Goal: Transaction & Acquisition: Subscribe to service/newsletter

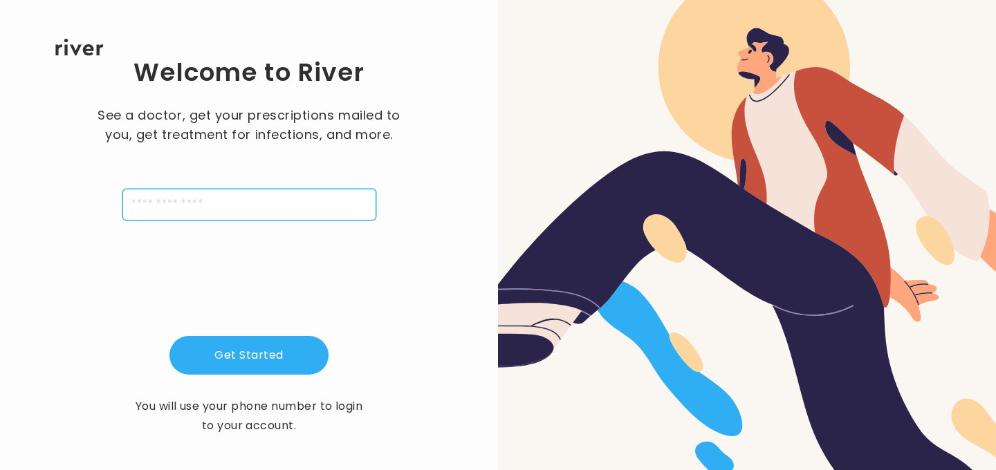
click at [239, 198] on input "tel" at bounding box center [249, 205] width 254 height 32
type input "**********"
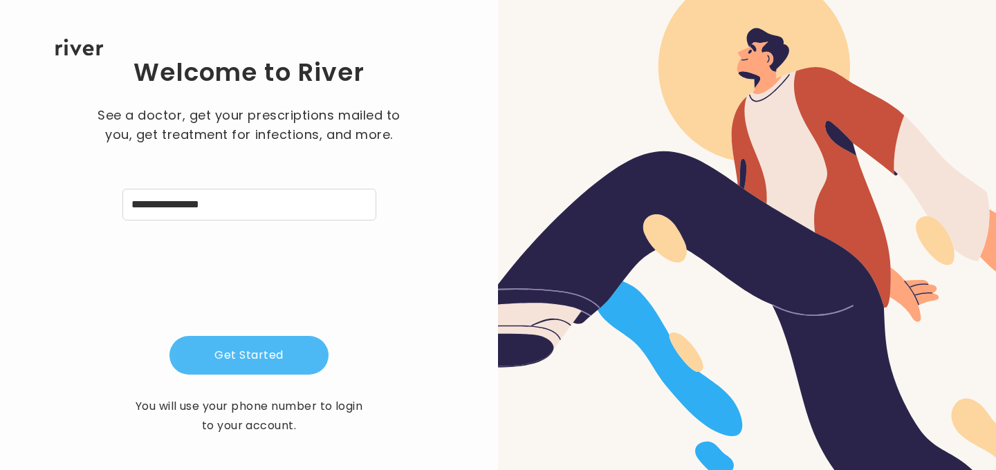
click at [300, 346] on button "Get Started" at bounding box center [248, 355] width 159 height 39
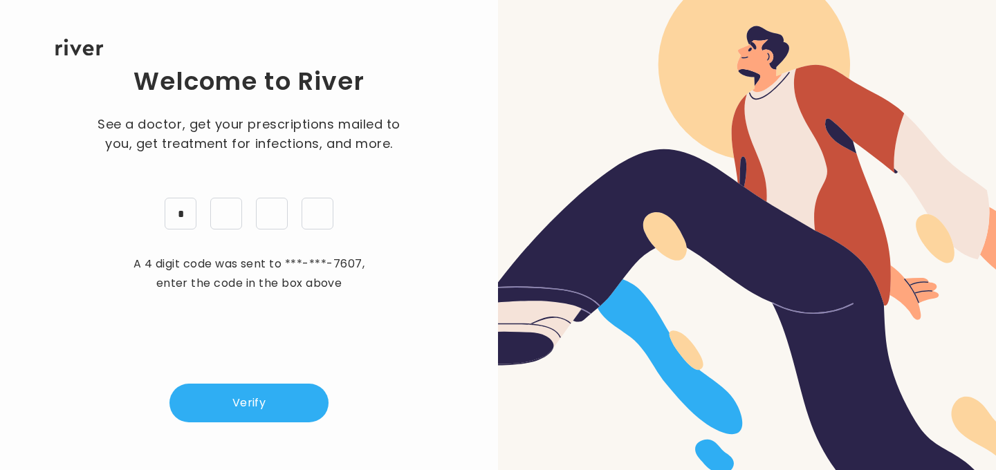
type input "*"
click at [235, 268] on p "A 4 digit code was sent to ***-***-7607 , enter the code in the box above" at bounding box center [249, 273] width 242 height 39
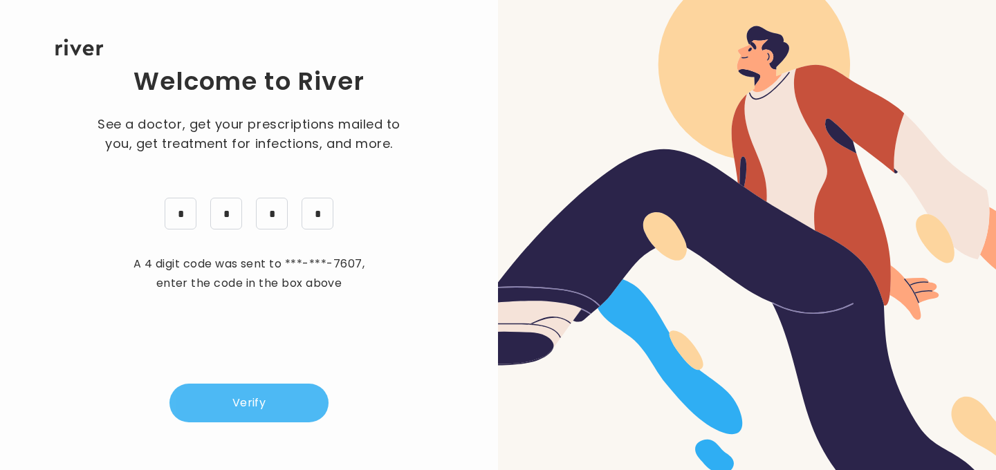
click at [244, 388] on button "Verify" at bounding box center [248, 403] width 159 height 39
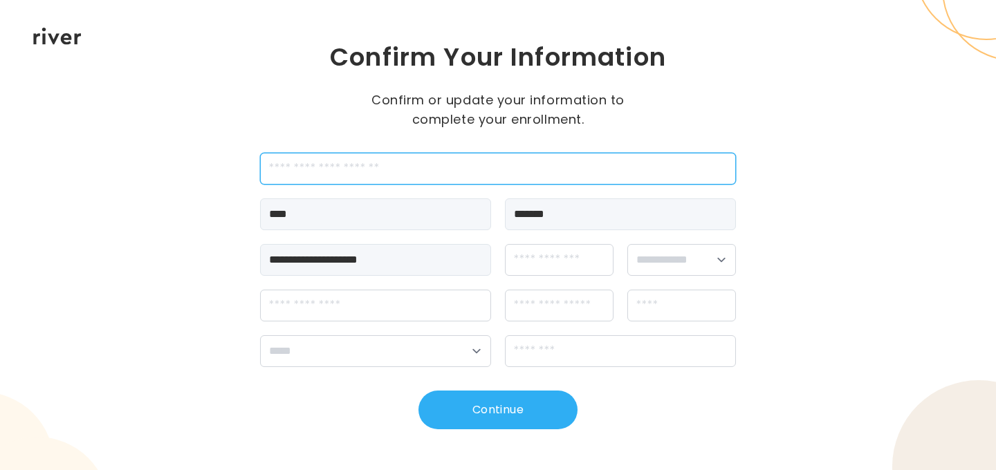
click at [418, 176] on input "employeeId" at bounding box center [498, 169] width 476 height 32
type input "*******"
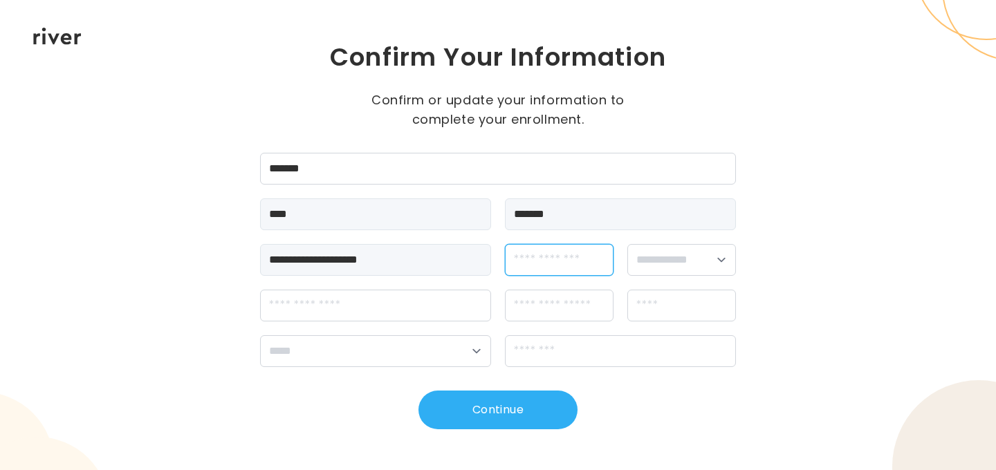
click at [561, 264] on input "dateOfBirth" at bounding box center [559, 260] width 109 height 32
type input "**********"
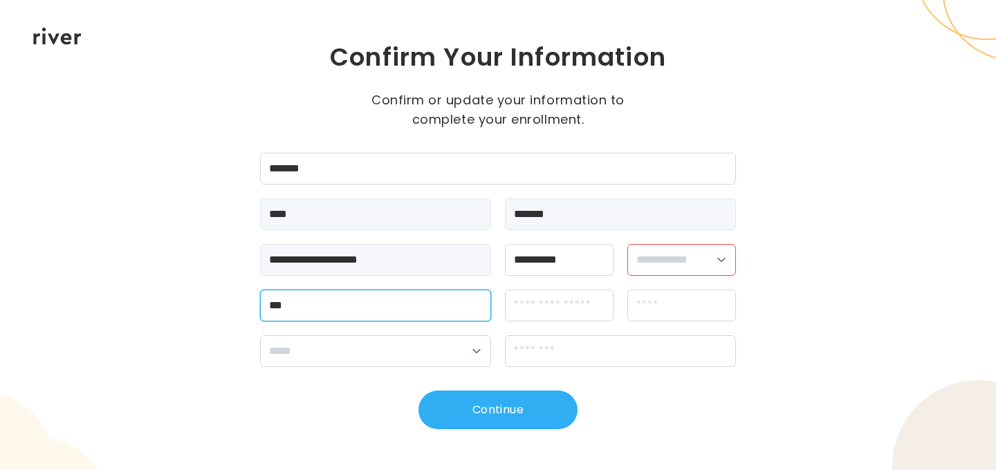
type input "**********"
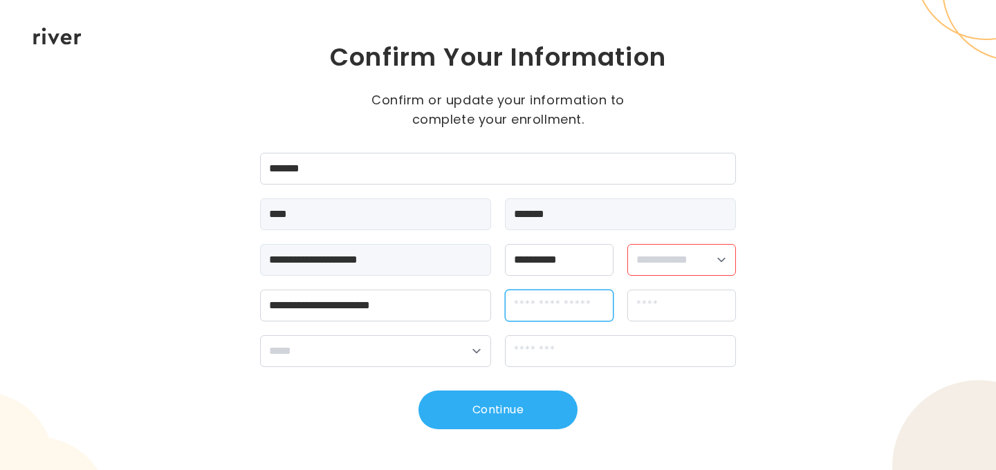
type input "**********"
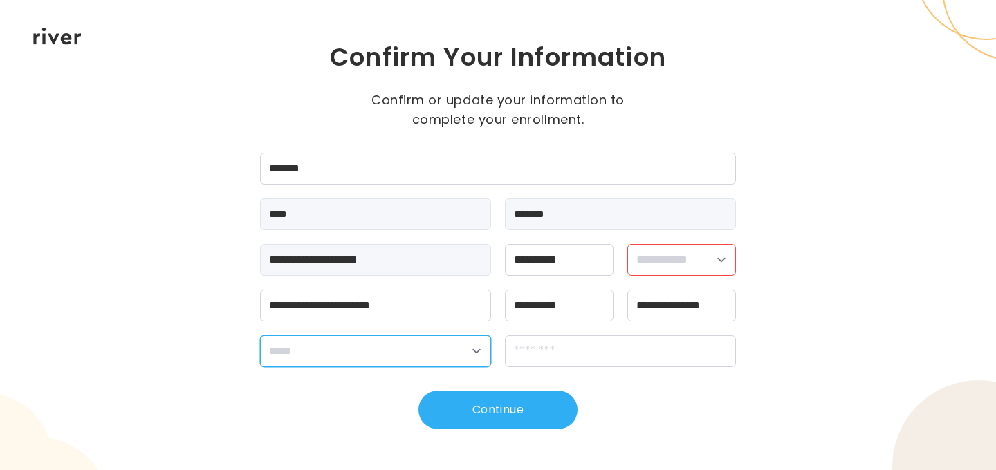
select select "**"
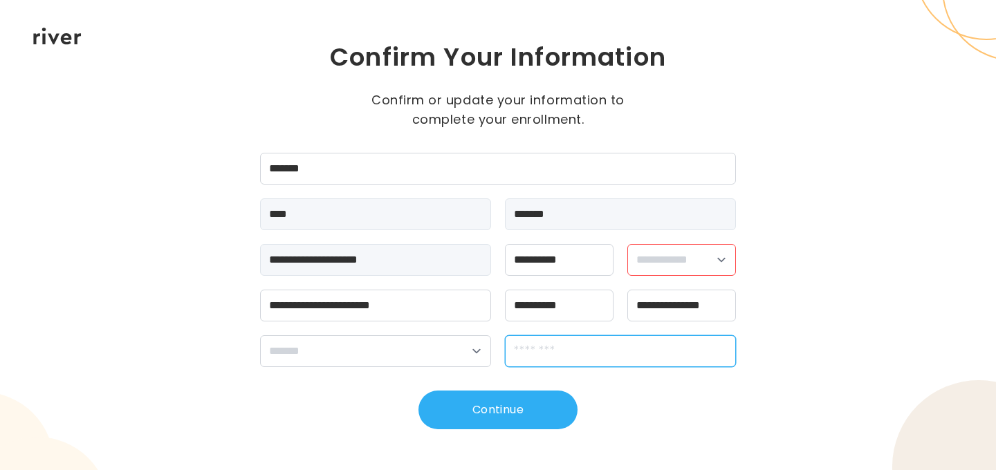
type input "*****"
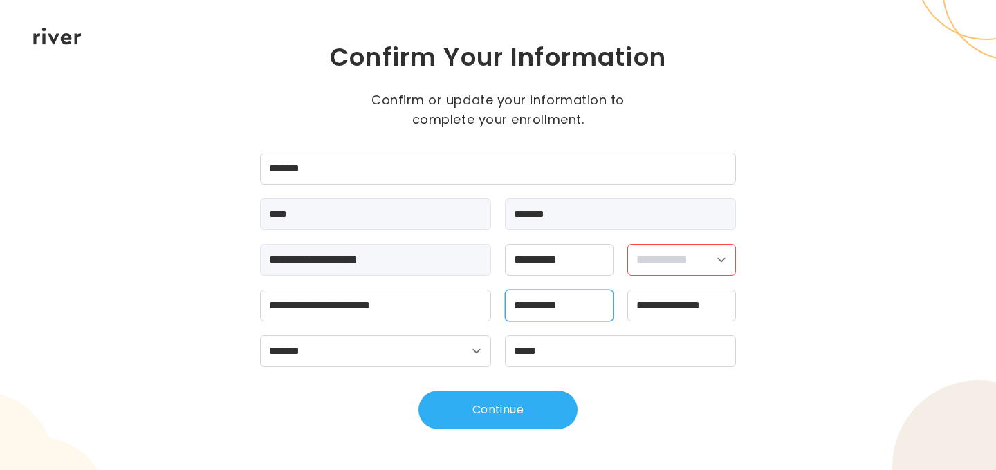
click at [600, 307] on input "**********" at bounding box center [559, 306] width 109 height 32
type input "**********"
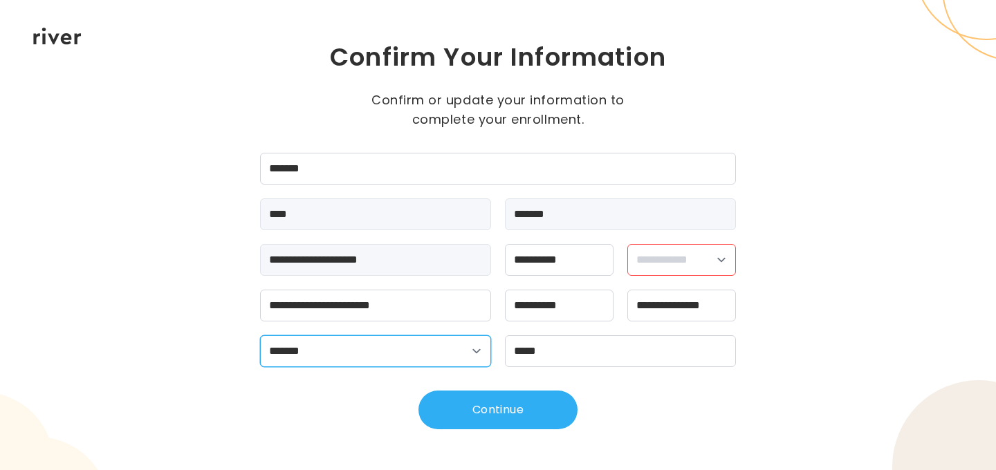
click at [485, 360] on select "**********" at bounding box center [375, 351] width 231 height 32
select select "**"
click at [260, 335] on select "**********" at bounding box center [375, 351] width 231 height 32
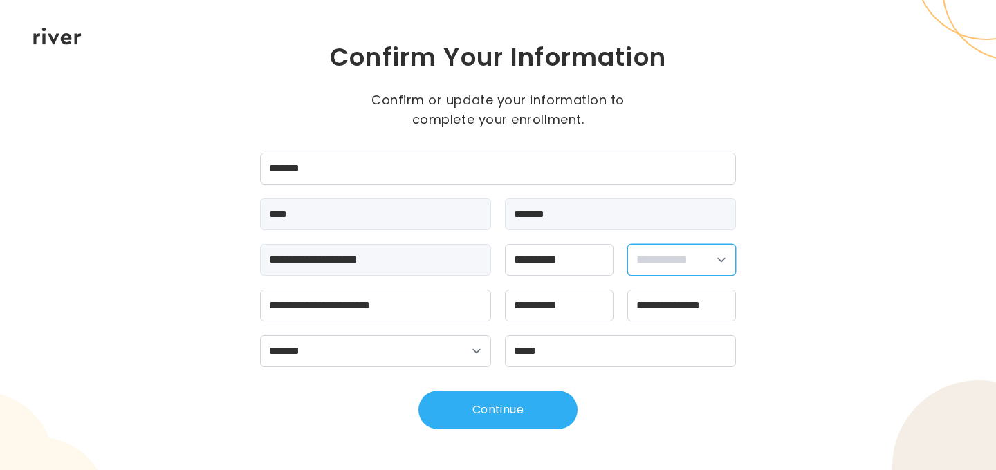
click at [657, 266] on select "**********" at bounding box center [681, 260] width 109 height 32
select select "****"
click at [627, 244] on select "**********" at bounding box center [681, 260] width 109 height 32
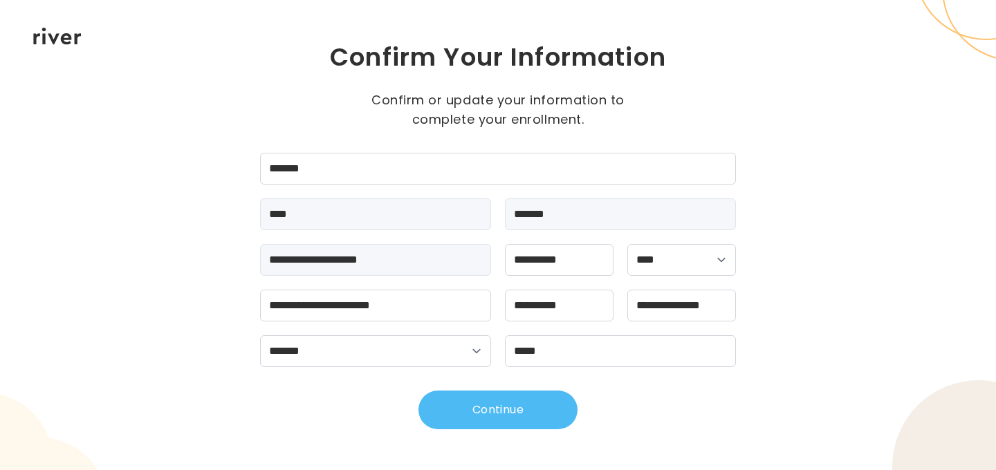
click at [514, 417] on button "Continue" at bounding box center [497, 410] width 159 height 39
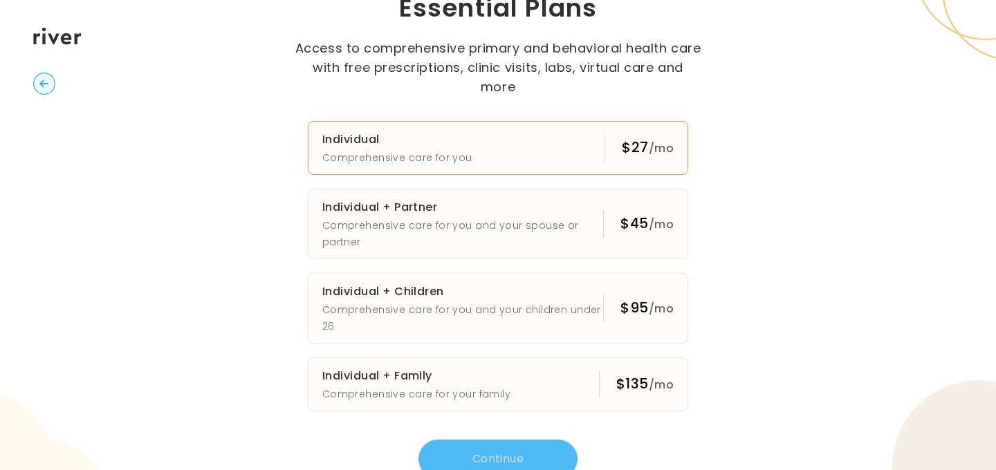
click at [518, 125] on button "Individual Comprehensive care for you $27 /mo" at bounding box center [498, 148] width 380 height 54
click at [547, 458] on button "Continue" at bounding box center [497, 459] width 159 height 39
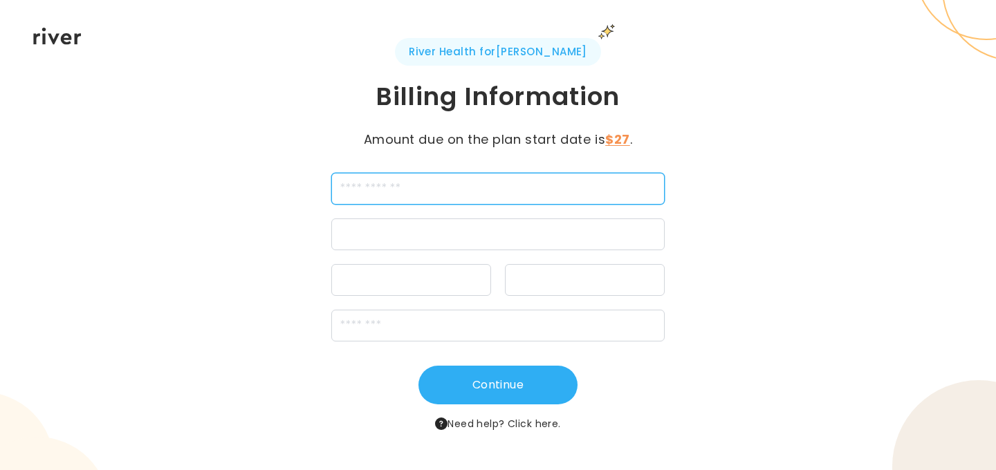
click at [412, 199] on input "cardName" at bounding box center [497, 189] width 333 height 32
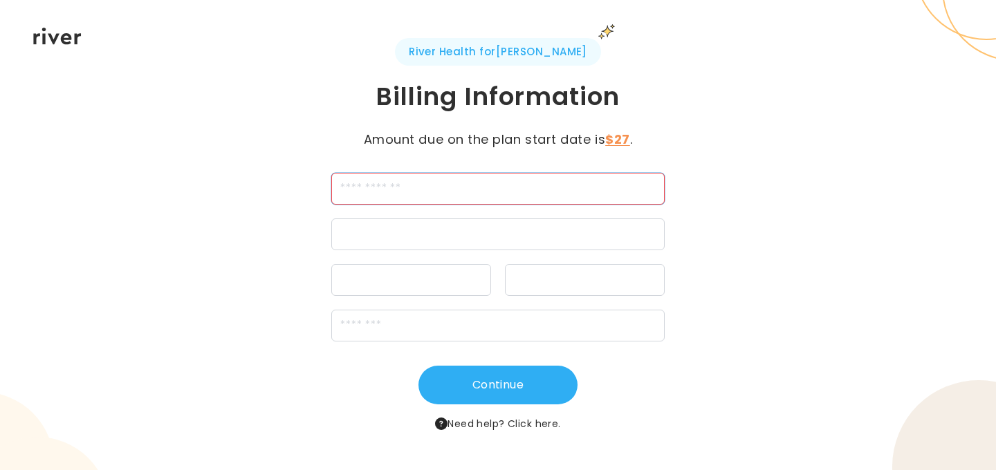
type input "**********"
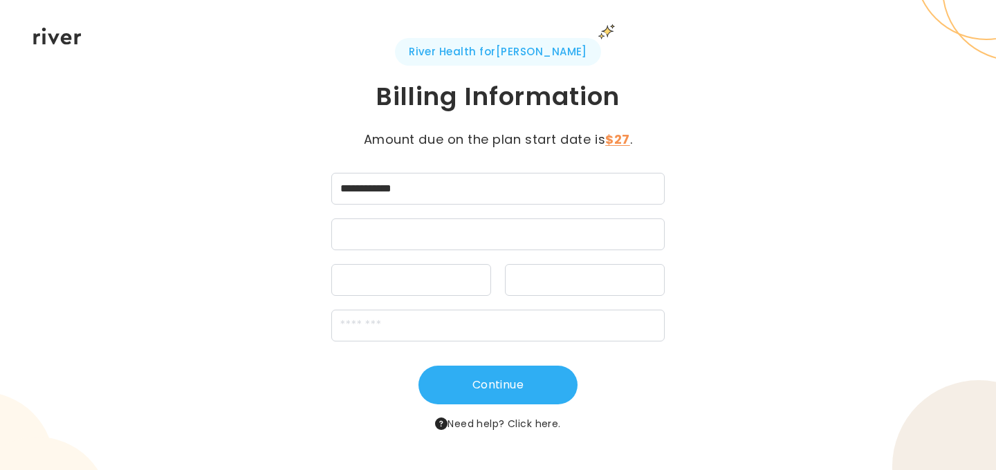
click at [400, 243] on div at bounding box center [497, 235] width 333 height 32
click at [384, 244] on div at bounding box center [497, 235] width 333 height 32
click at [380, 219] on div at bounding box center [497, 235] width 333 height 32
click at [768, 316] on div "**********" at bounding box center [498, 235] width 996 height 470
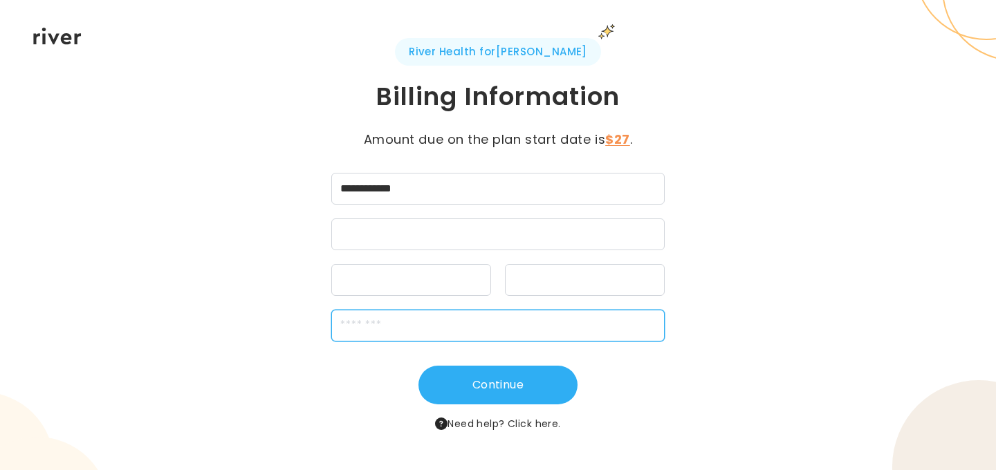
click at [514, 335] on input "zipCode" at bounding box center [497, 326] width 333 height 32
type input "*****"
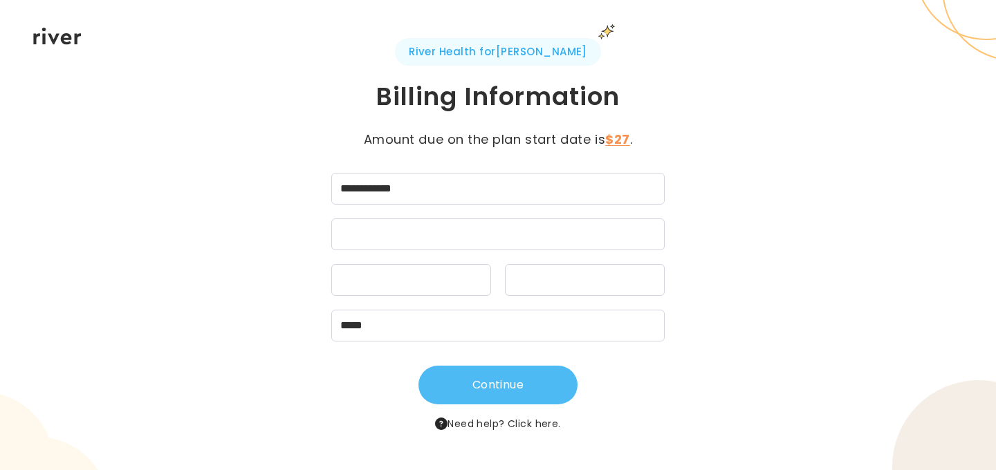
click at [493, 393] on button "Continue" at bounding box center [497, 385] width 159 height 39
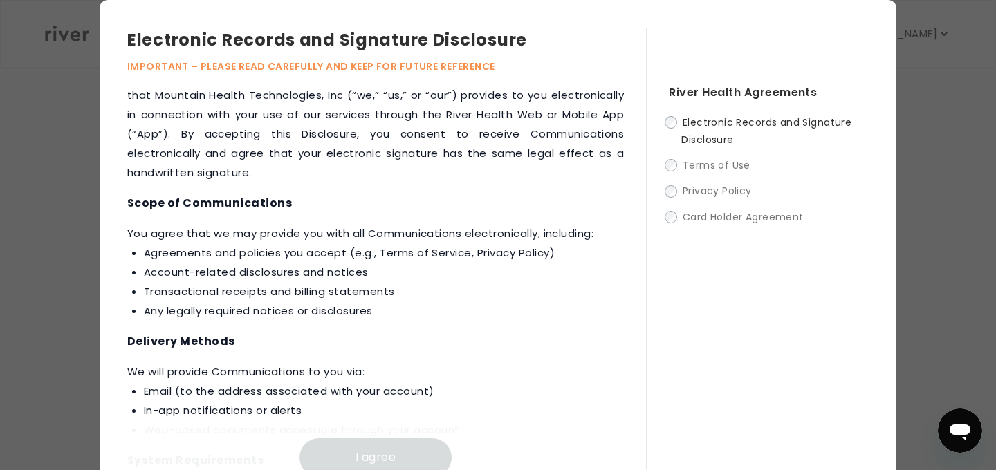
scroll to position [40, 0]
click at [752, 131] on label "Electronic Records and Signature Disclosure" at bounding box center [769, 130] width 200 height 35
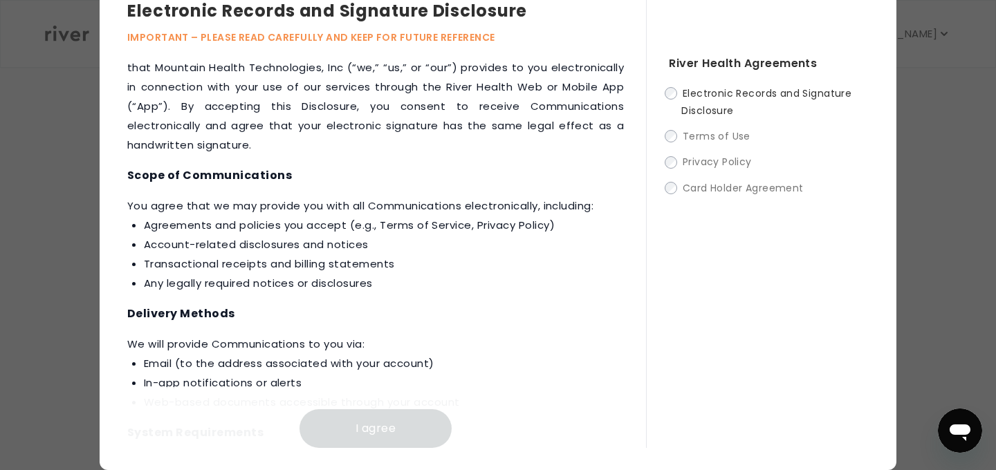
scroll to position [662, 0]
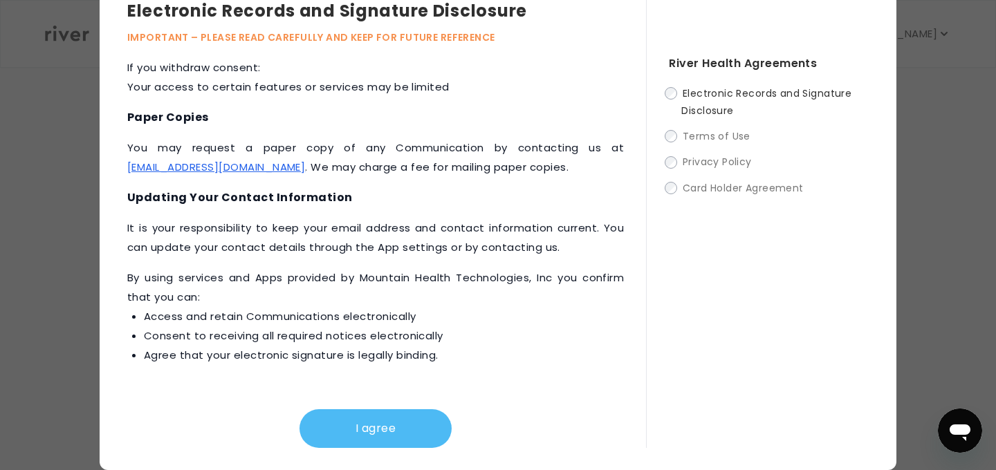
click at [361, 432] on button "I agree" at bounding box center [375, 428] width 152 height 39
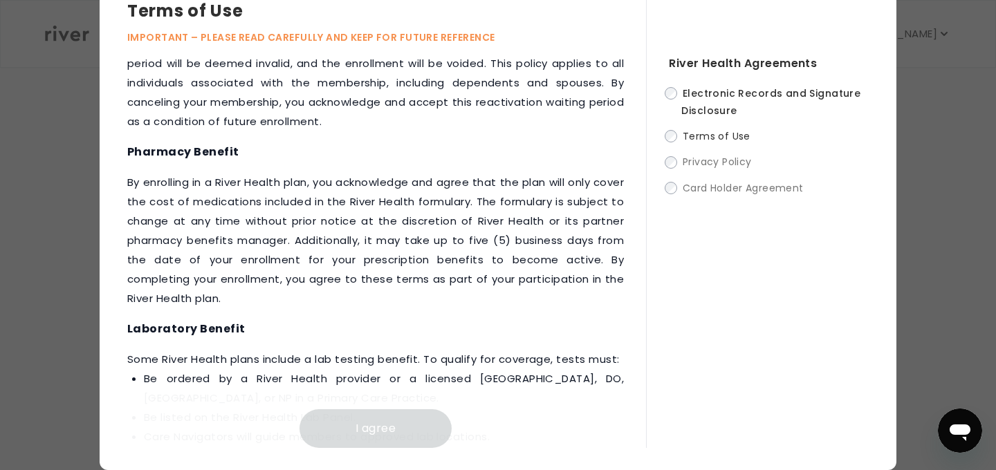
scroll to position [1974, 0]
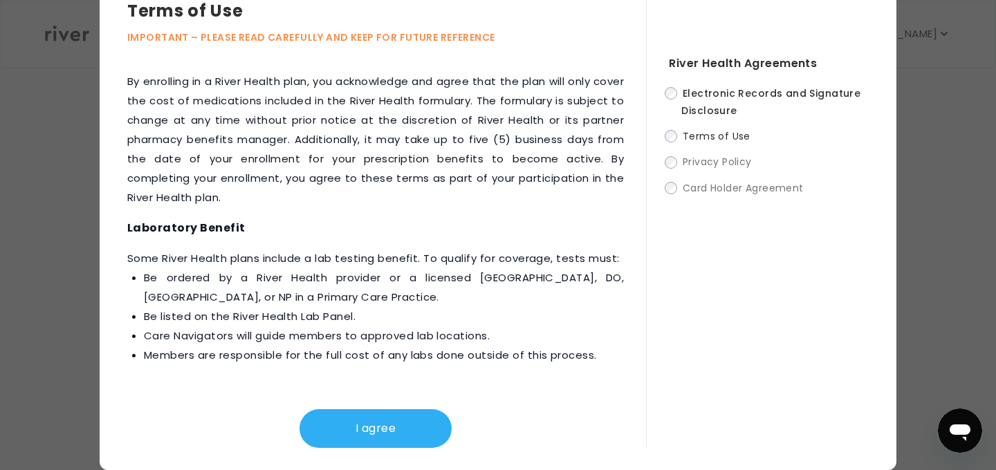
click at [366, 399] on div "I agree" at bounding box center [375, 417] width 497 height 61
click at [366, 432] on button "I agree" at bounding box center [375, 428] width 152 height 39
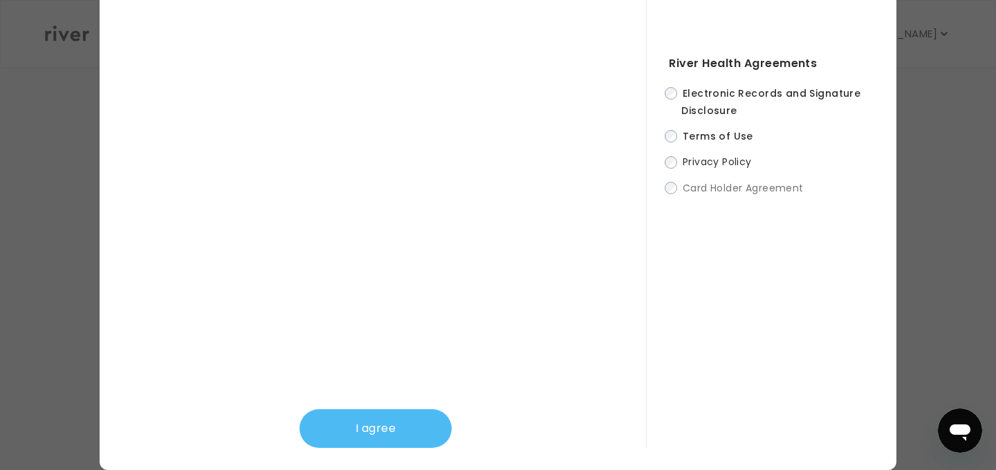
click at [362, 427] on button "I agree" at bounding box center [375, 428] width 152 height 39
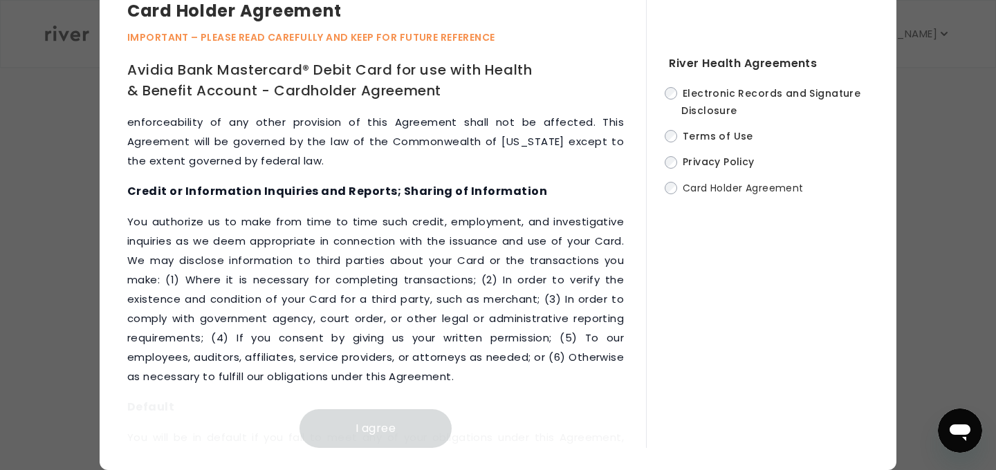
scroll to position [7193, 0]
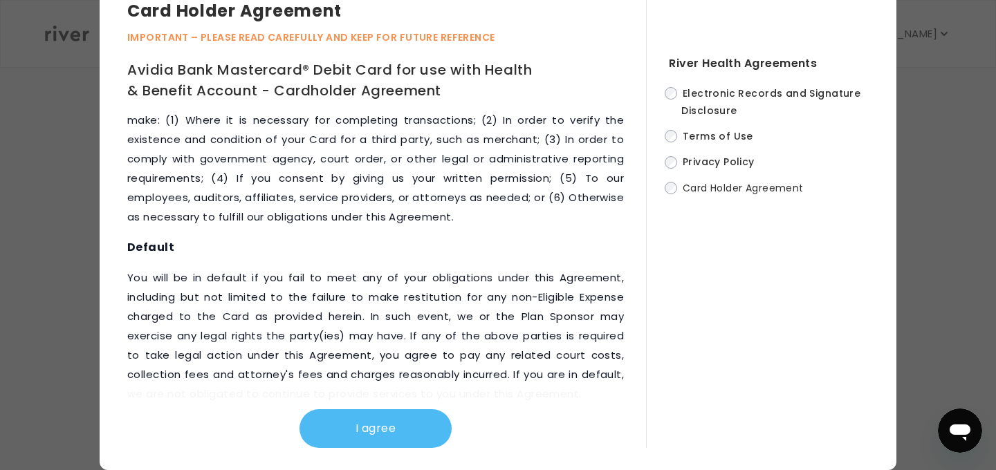
click at [406, 438] on button "I agree" at bounding box center [375, 428] width 152 height 39
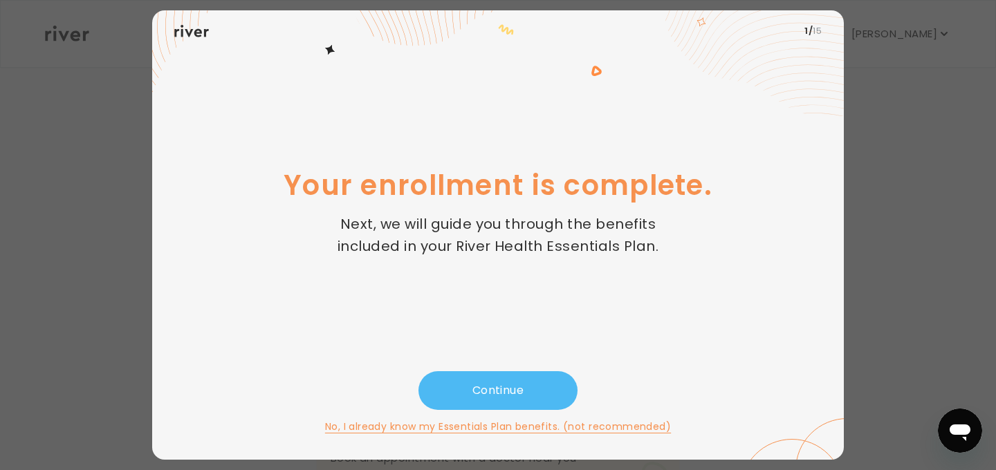
click at [486, 382] on button "Continue" at bounding box center [497, 390] width 159 height 39
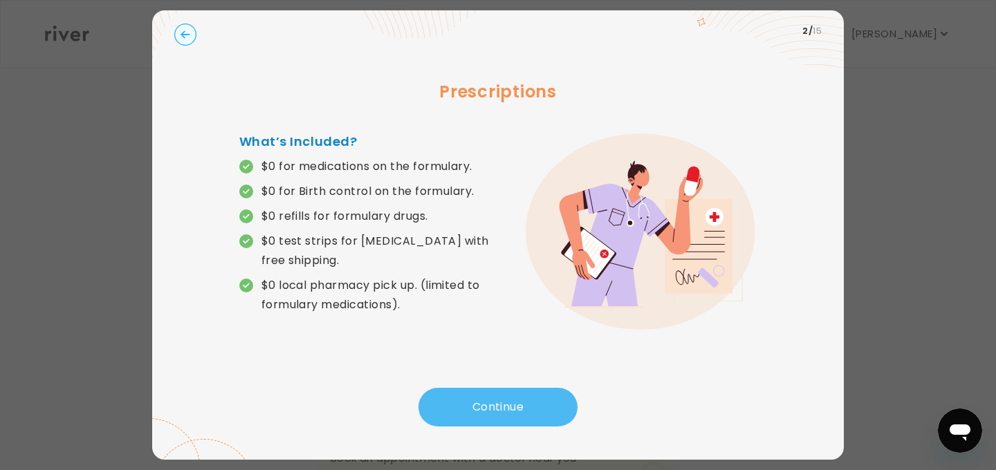
click at [497, 400] on button "Continue" at bounding box center [497, 407] width 159 height 39
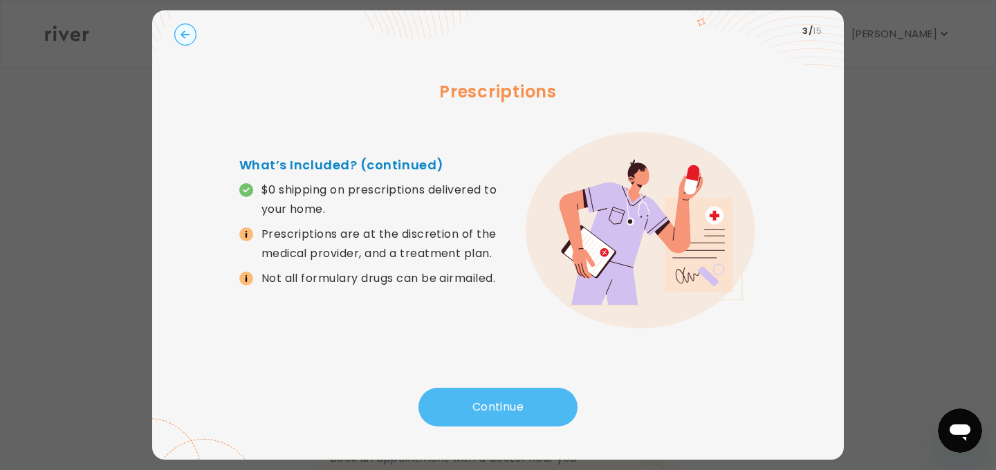
click at [497, 400] on button "Continue" at bounding box center [497, 407] width 159 height 39
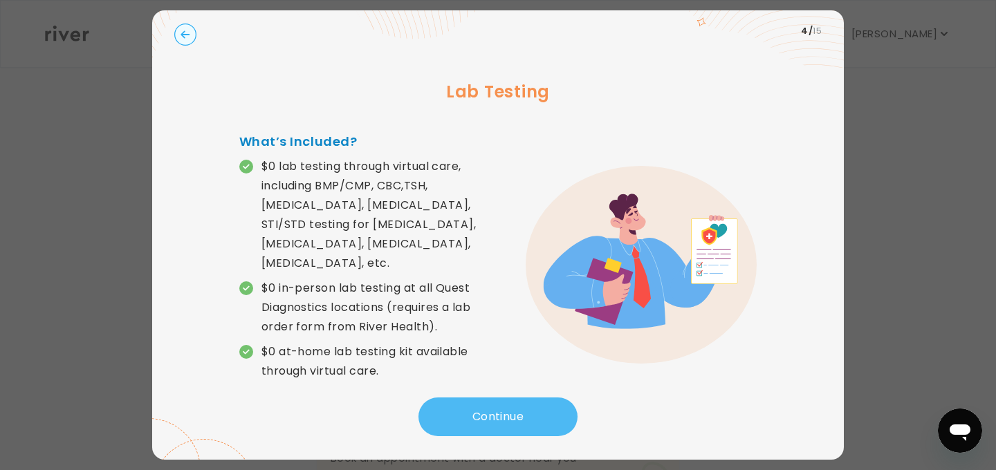
click at [497, 400] on button "Continue" at bounding box center [497, 417] width 159 height 39
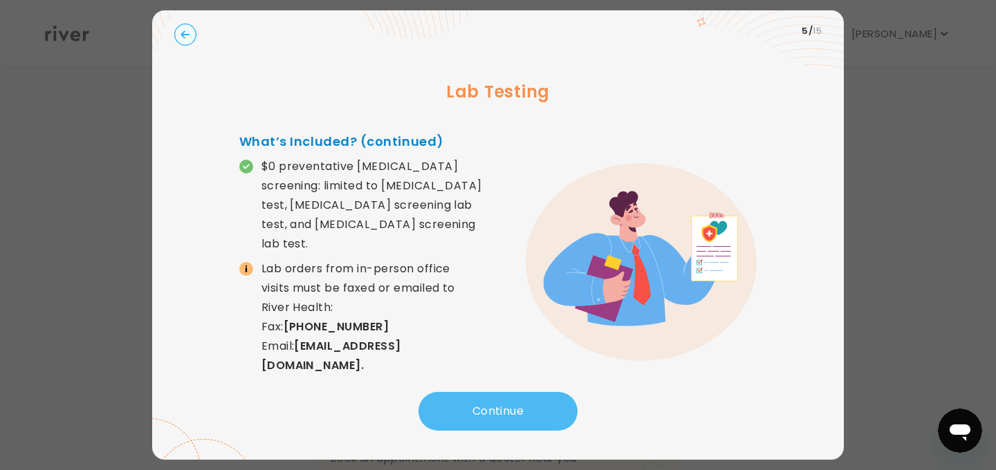
click at [505, 406] on button "Continue" at bounding box center [497, 411] width 159 height 39
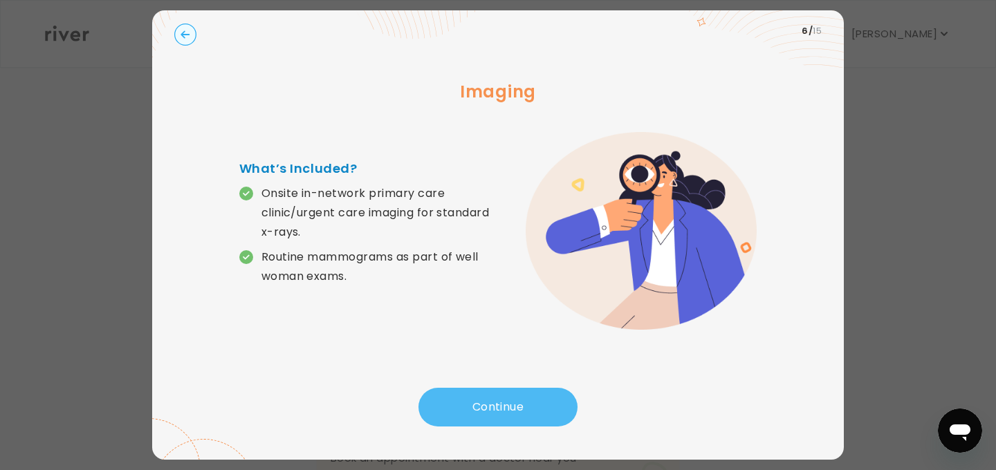
click at [505, 406] on button "Continue" at bounding box center [497, 407] width 159 height 39
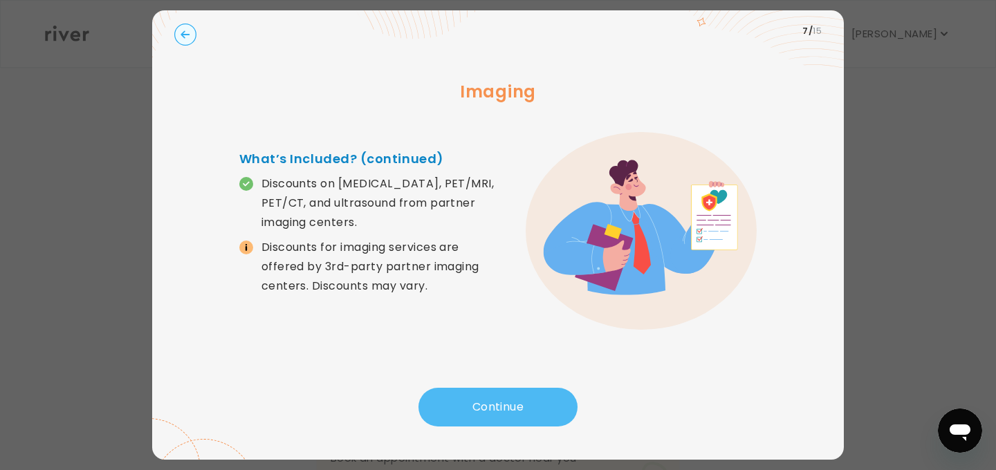
click at [505, 406] on button "Continue" at bounding box center [497, 407] width 159 height 39
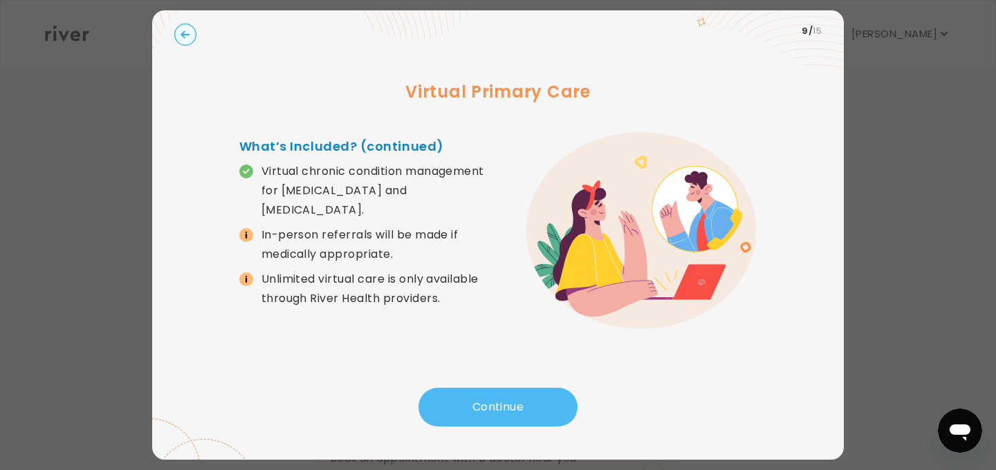
click at [504, 406] on button "Continue" at bounding box center [497, 407] width 159 height 39
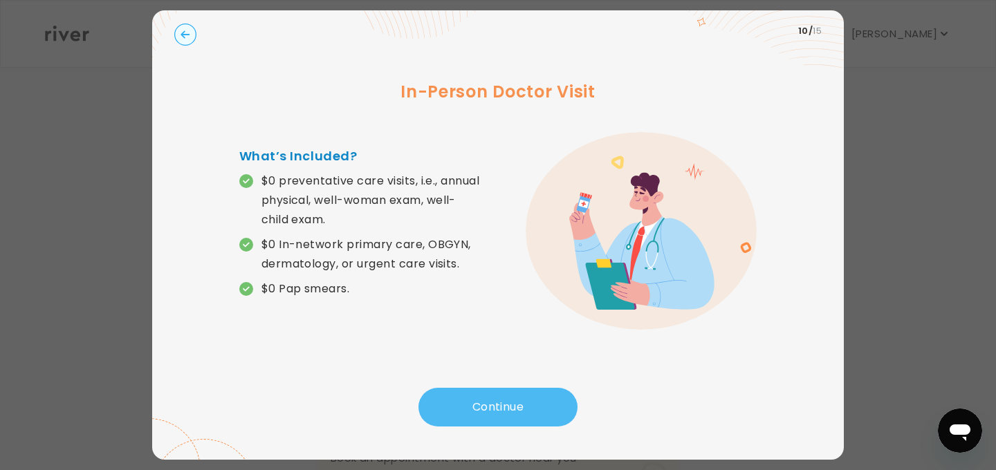
click at [504, 406] on button "Continue" at bounding box center [497, 407] width 159 height 39
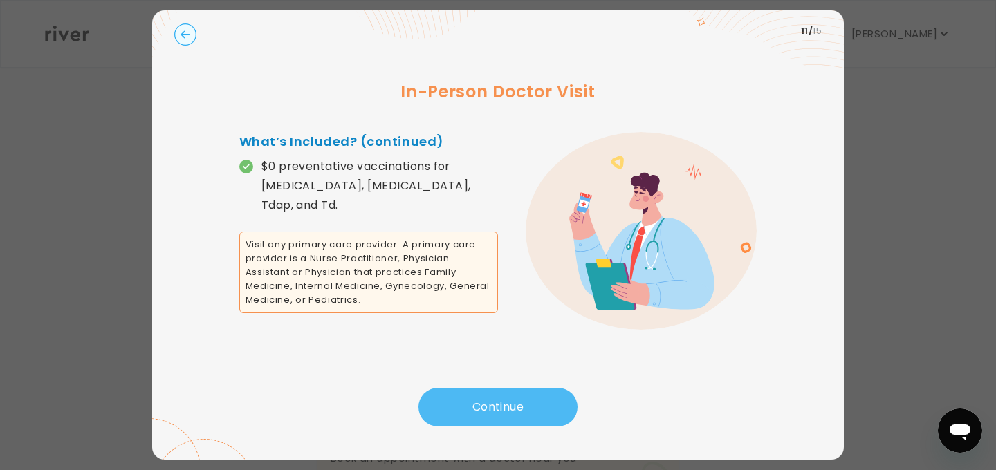
click at [504, 406] on button "Continue" at bounding box center [497, 407] width 159 height 39
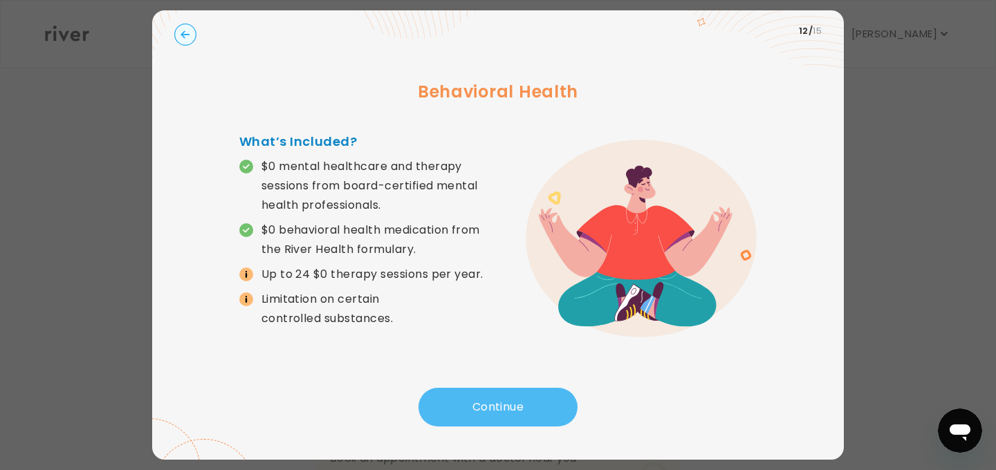
click at [505, 407] on button "Continue" at bounding box center [497, 407] width 159 height 39
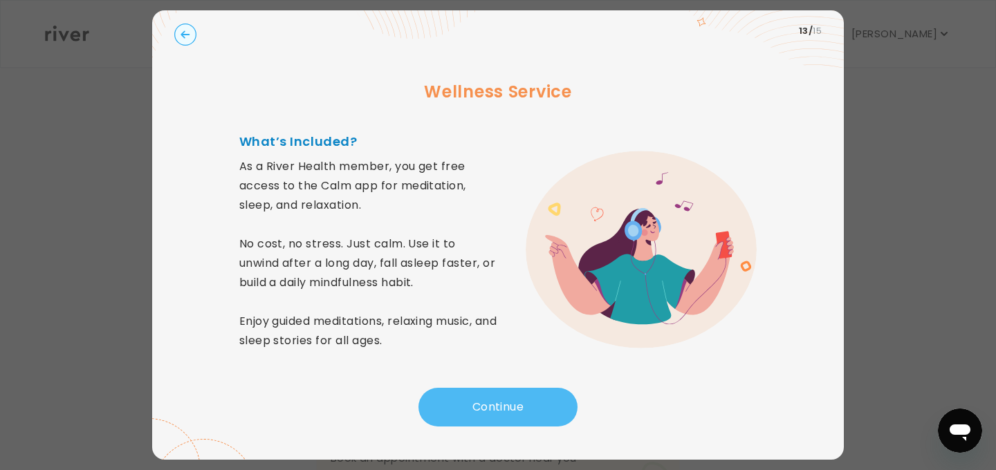
click at [505, 407] on button "Continue" at bounding box center [497, 407] width 159 height 39
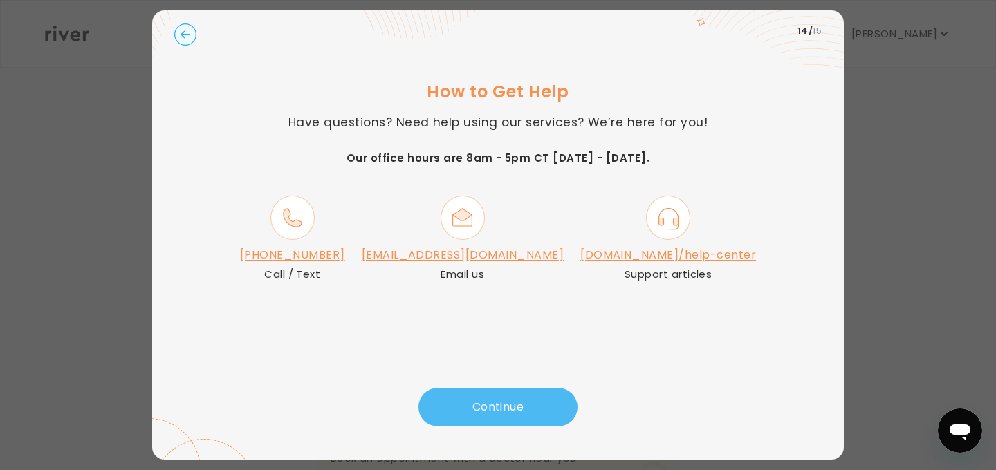
click at [506, 407] on button "Continue" at bounding box center [497, 407] width 159 height 39
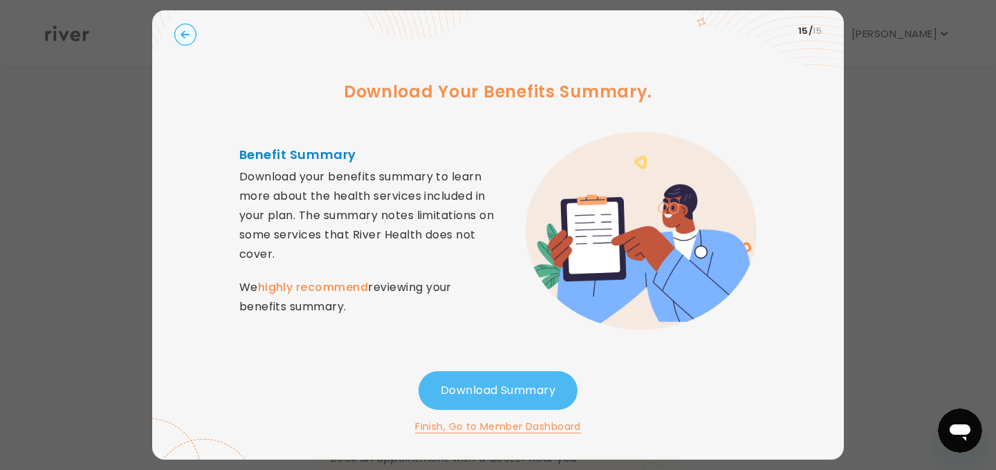
click at [504, 396] on button "Download Summary" at bounding box center [497, 390] width 159 height 39
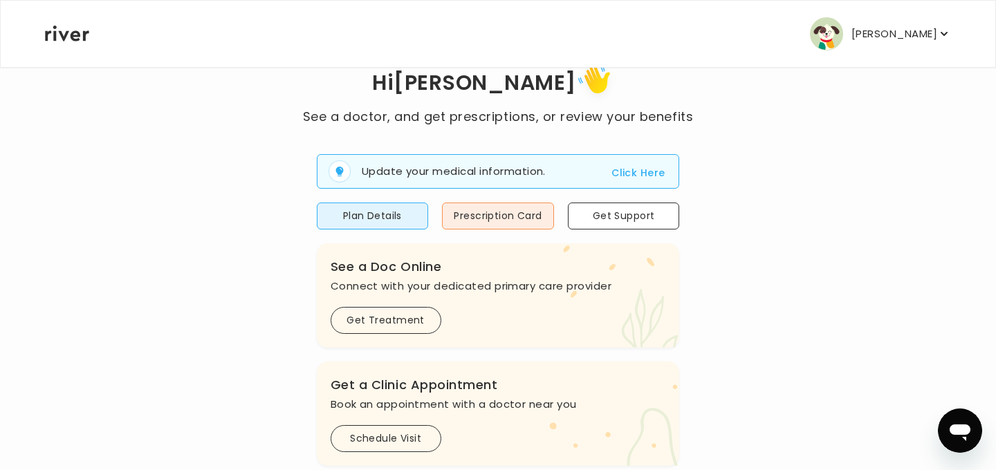
scroll to position [52, 0]
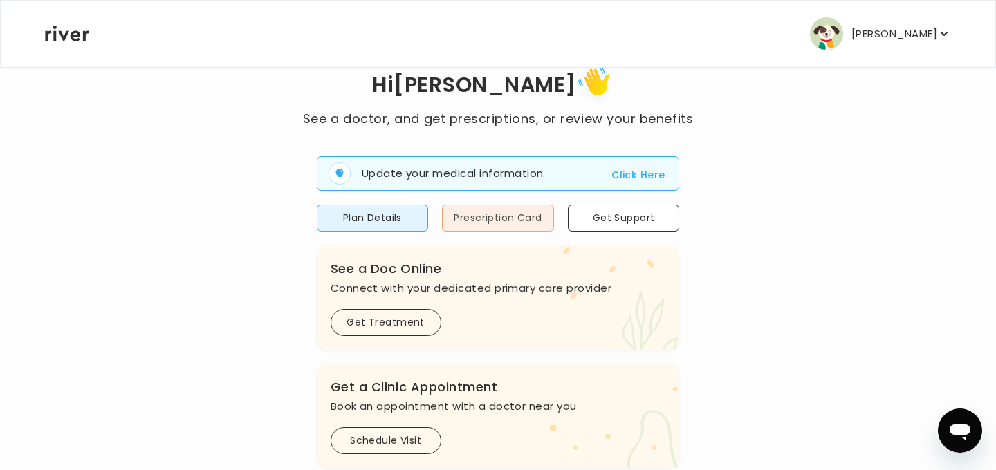
click at [484, 219] on button "Prescription Card" at bounding box center [498, 218] width 112 height 27
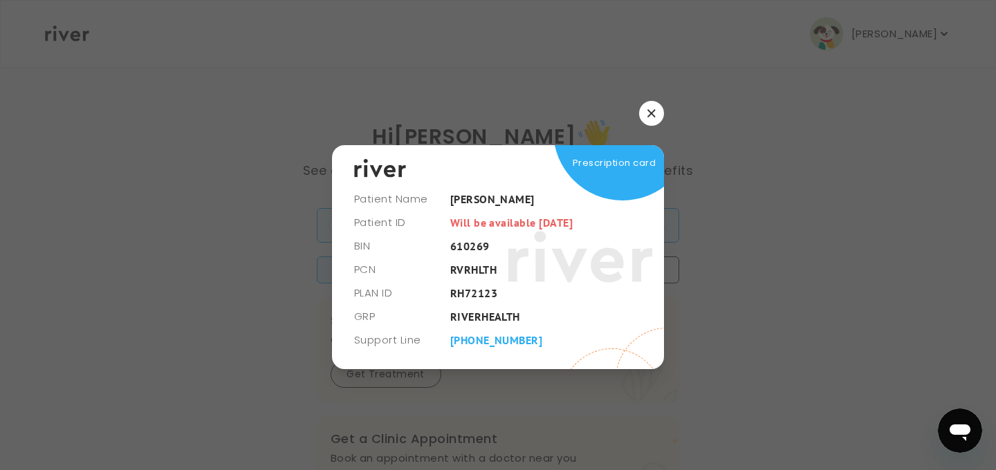
scroll to position [0, 0]
click at [683, 322] on div at bounding box center [498, 235] width 996 height 470
click at [656, 115] on button "button" at bounding box center [651, 113] width 25 height 25
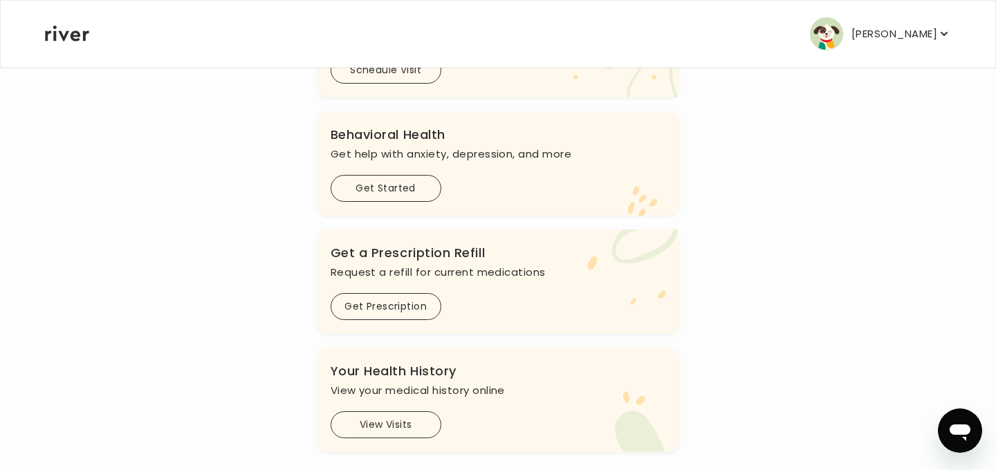
scroll to position [427, 0]
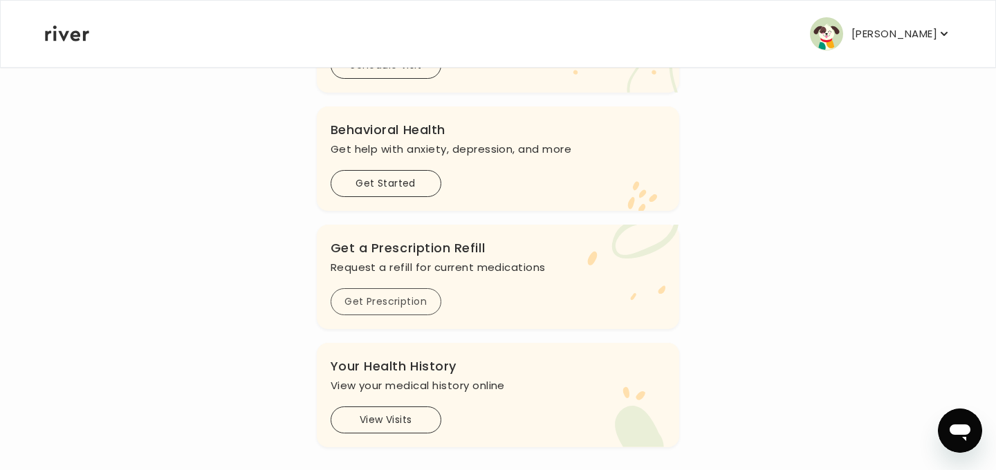
click at [392, 308] on button "Get Prescription" at bounding box center [386, 301] width 111 height 27
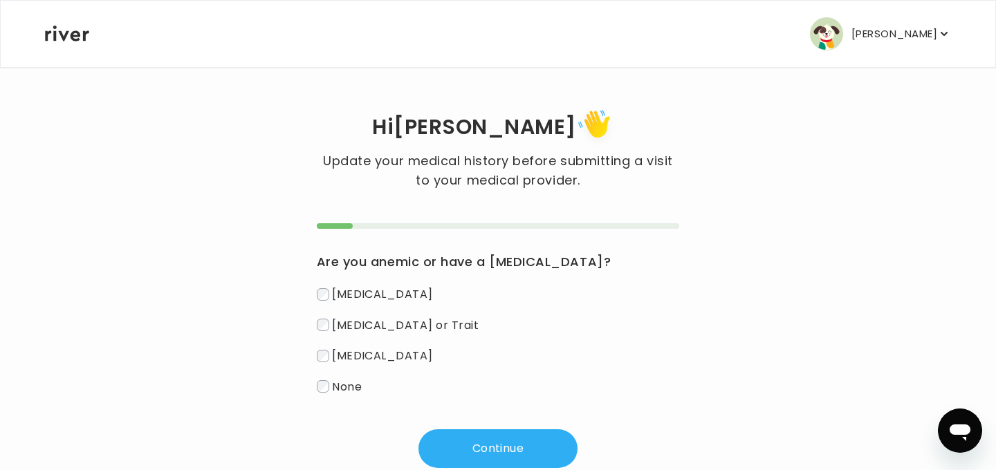
click at [346, 393] on span "None" at bounding box center [347, 386] width 30 height 16
click at [494, 456] on button "Continue" at bounding box center [497, 448] width 159 height 39
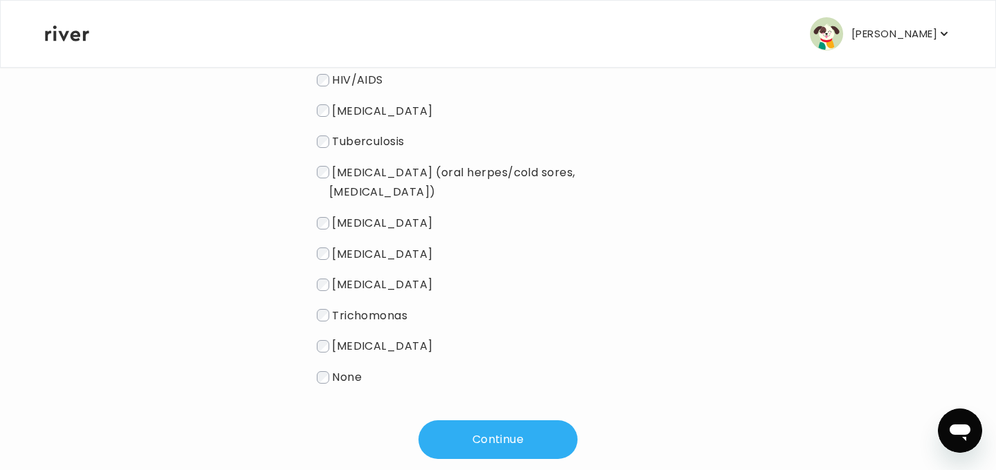
scroll to position [241, 0]
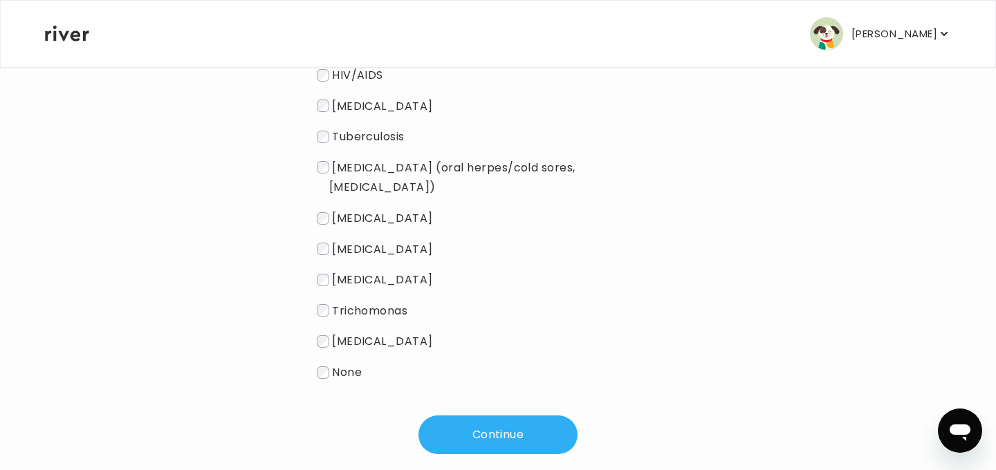
click at [362, 363] on label "None" at bounding box center [498, 372] width 363 height 20
click at [454, 416] on button "Continue" at bounding box center [497, 435] width 159 height 39
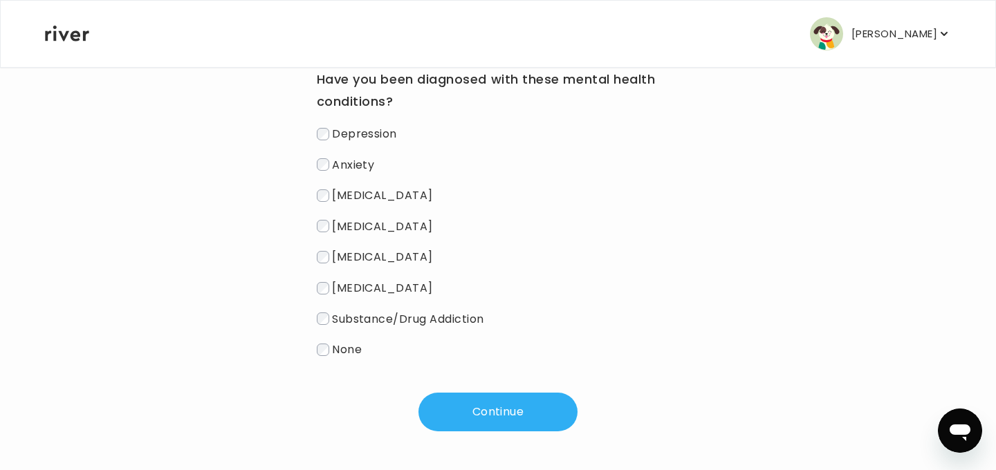
click at [348, 346] on span "None" at bounding box center [347, 350] width 30 height 16
click at [484, 391] on div "Have you been diagnosed with these mental health conditions? [MEDICAL_DATA] [ME…" at bounding box center [498, 236] width 363 height 391
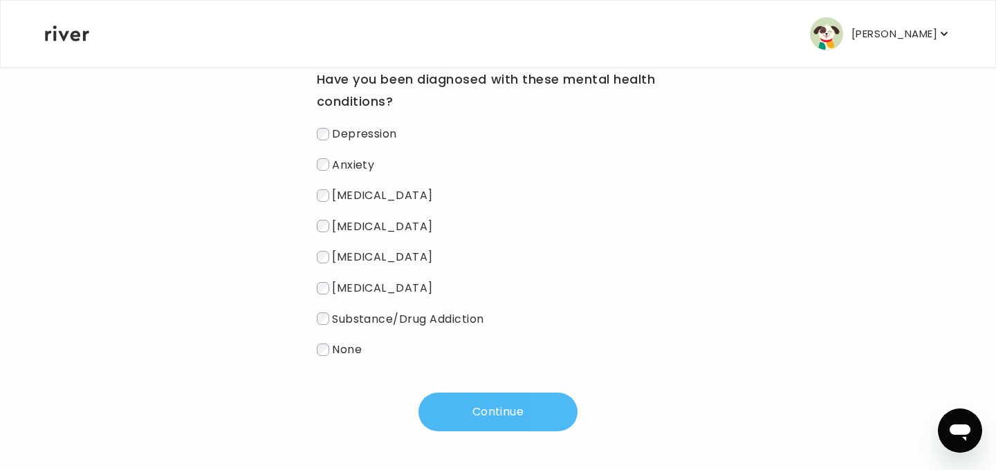
click at [494, 409] on button "Continue" at bounding box center [497, 412] width 159 height 39
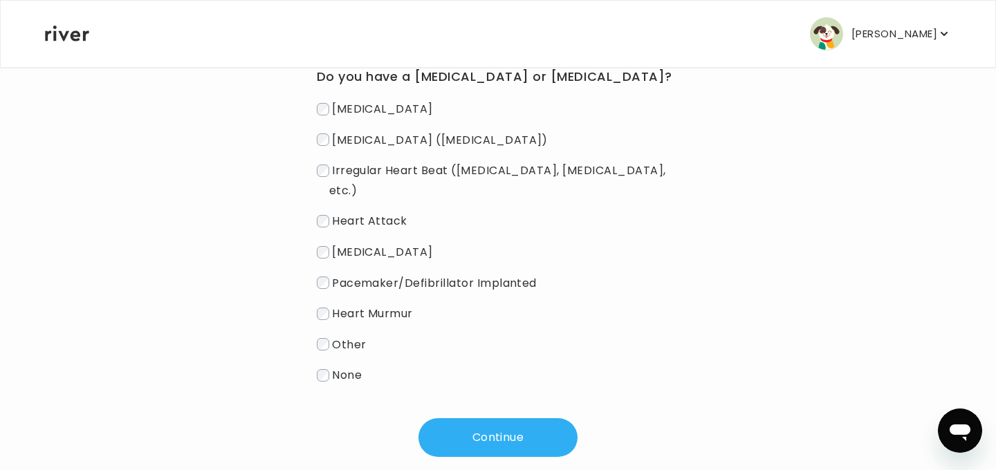
click at [413, 142] on span "[MEDICAL_DATA] ([MEDICAL_DATA])" at bounding box center [440, 139] width 216 height 16
click at [512, 418] on button "Continue" at bounding box center [497, 437] width 159 height 39
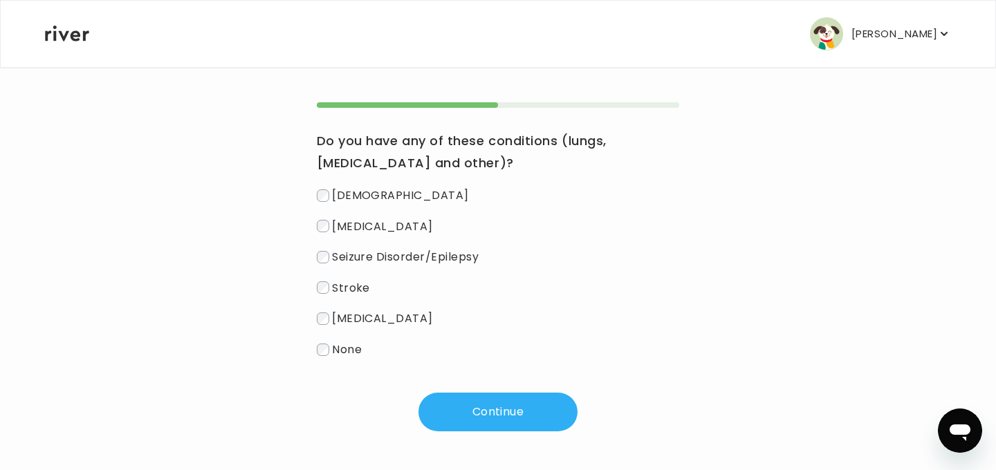
click at [355, 346] on span "None" at bounding box center [347, 350] width 30 height 16
click at [531, 434] on div "Hi [PERSON_NAME] Update your medical history before submitting a visit to your …" at bounding box center [497, 207] width 907 height 525
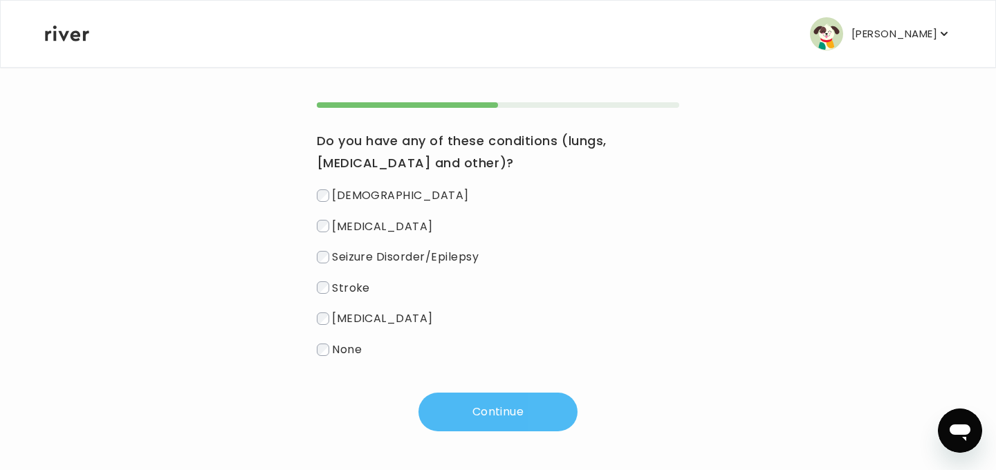
click at [523, 407] on button "Continue" at bounding box center [497, 412] width 159 height 39
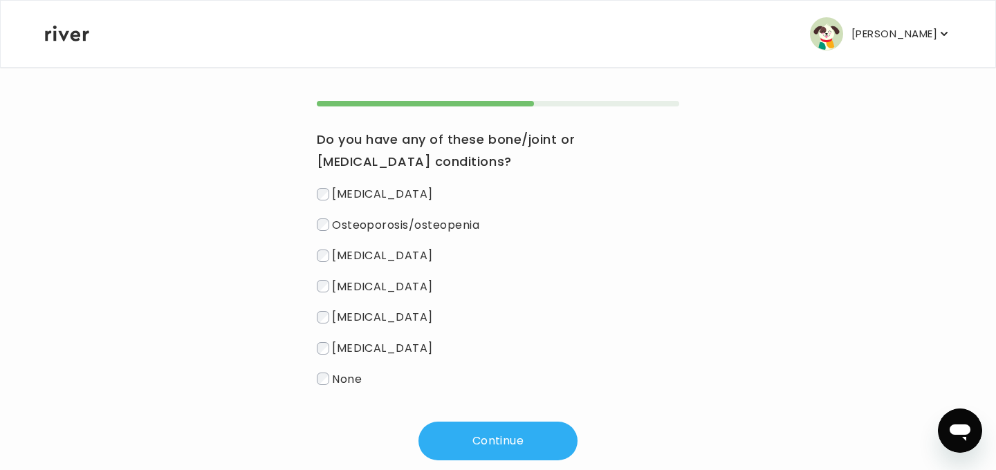
click at [345, 386] on span "None" at bounding box center [347, 379] width 30 height 16
click at [451, 448] on button "Continue" at bounding box center [497, 441] width 159 height 39
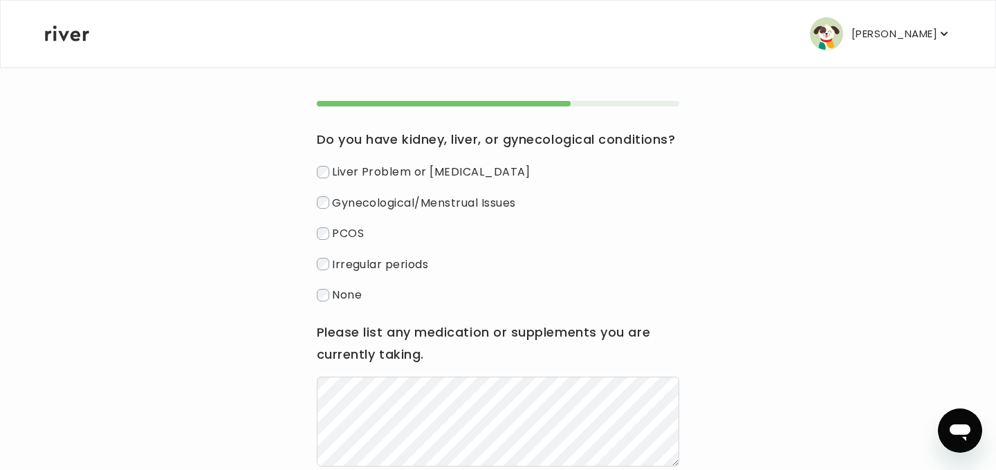
click at [332, 297] on span "None" at bounding box center [347, 295] width 30 height 16
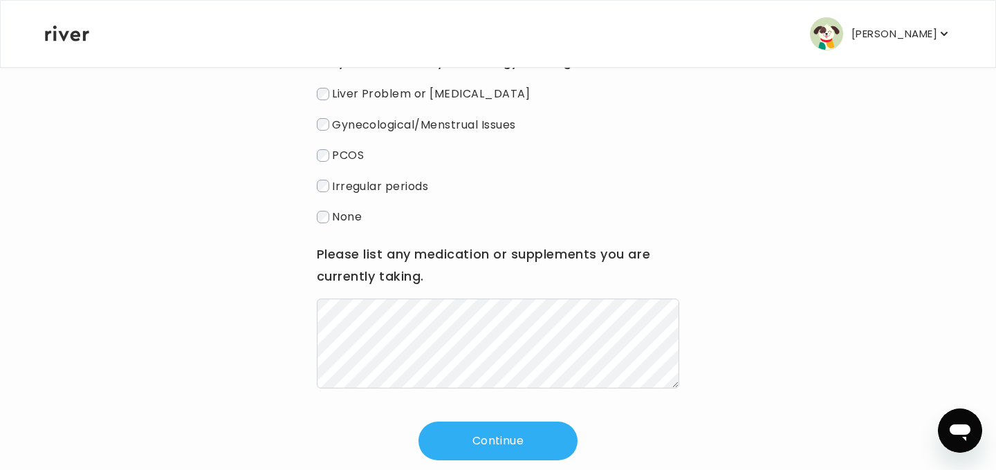
scroll to position [201, 0]
click at [539, 425] on button "Continue" at bounding box center [497, 440] width 159 height 39
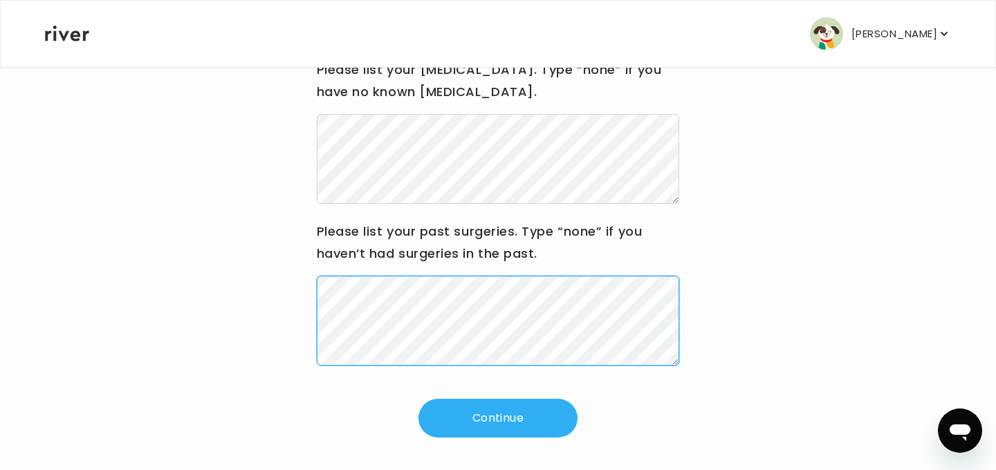
scroll to position [198, 0]
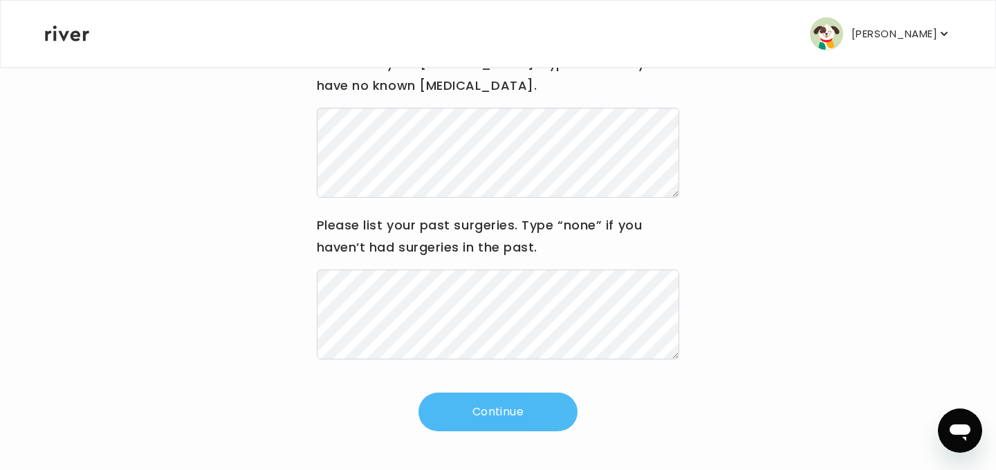
click at [529, 396] on button "Continue" at bounding box center [497, 412] width 159 height 39
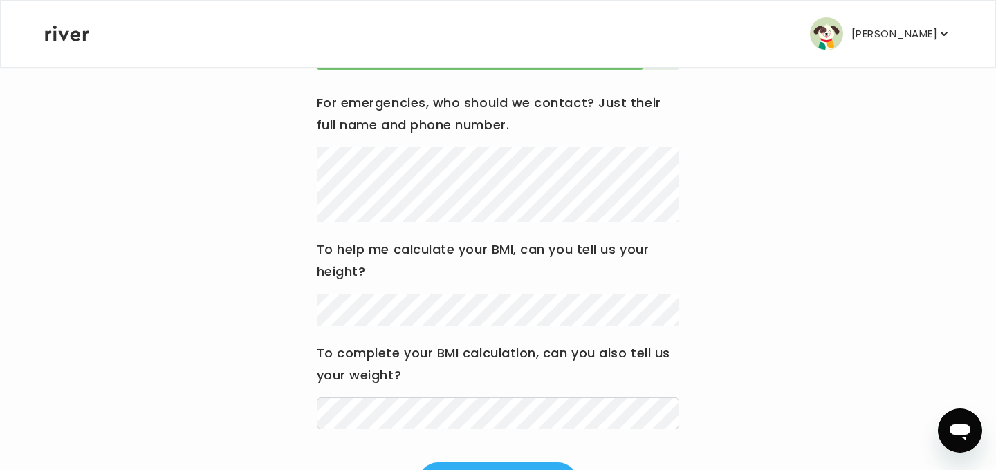
scroll to position [160, 0]
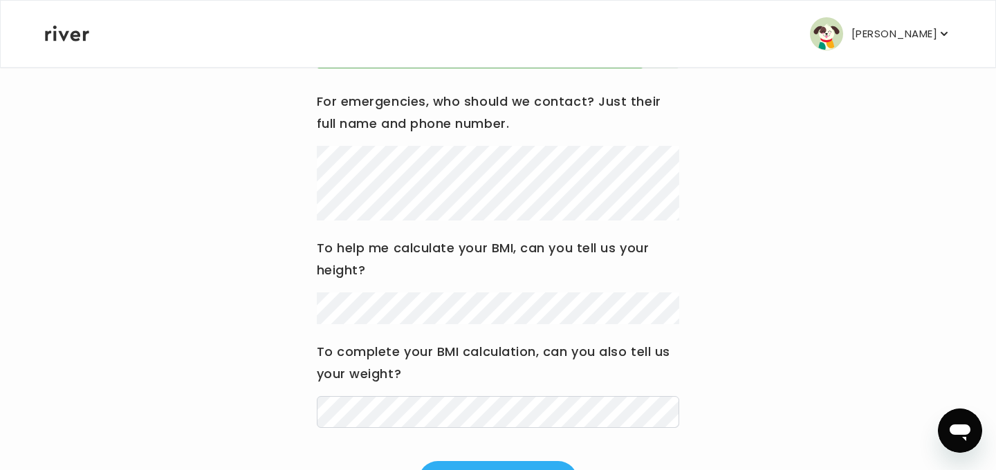
click at [208, 389] on div "Hi [PERSON_NAME] Update your medical history before submitting a visit to your …" at bounding box center [497, 222] width 907 height 555
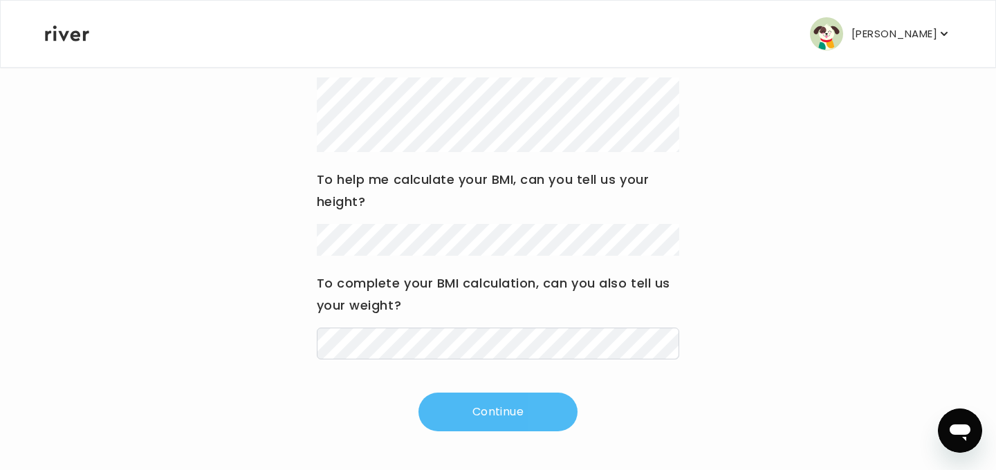
click at [477, 429] on button "Continue" at bounding box center [497, 412] width 159 height 39
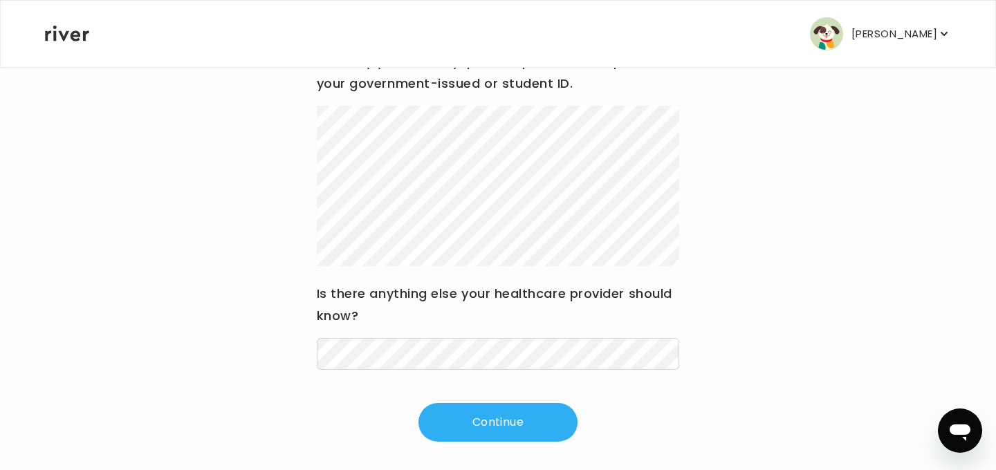
scroll to position [211, 0]
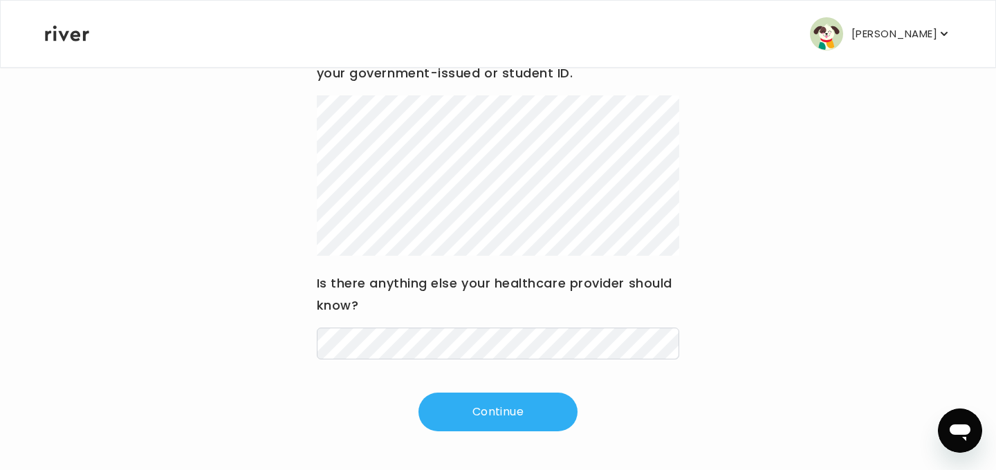
click at [503, 435] on div "Hi [PERSON_NAME] Update your medical history before submitting a visit to your …" at bounding box center [497, 162] width 907 height 615
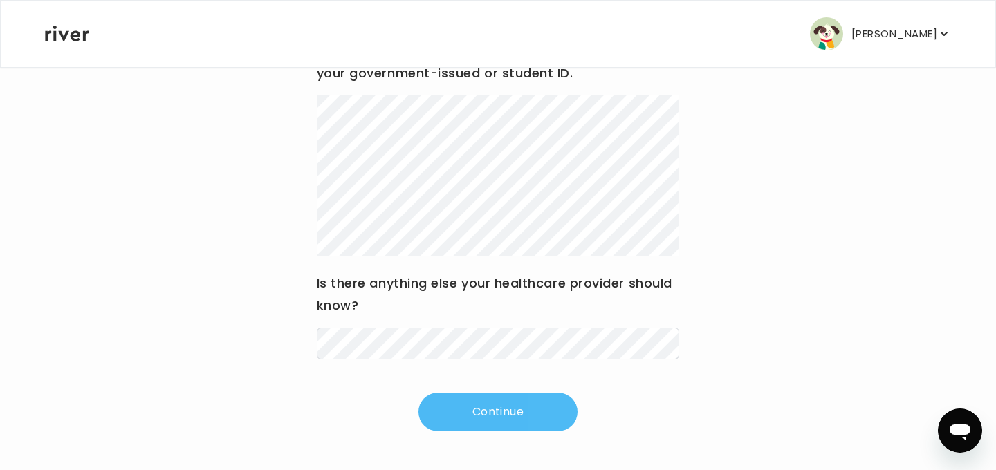
click at [506, 412] on button "Continue" at bounding box center [497, 412] width 159 height 39
click at [552, 418] on button "Continue" at bounding box center [497, 412] width 159 height 39
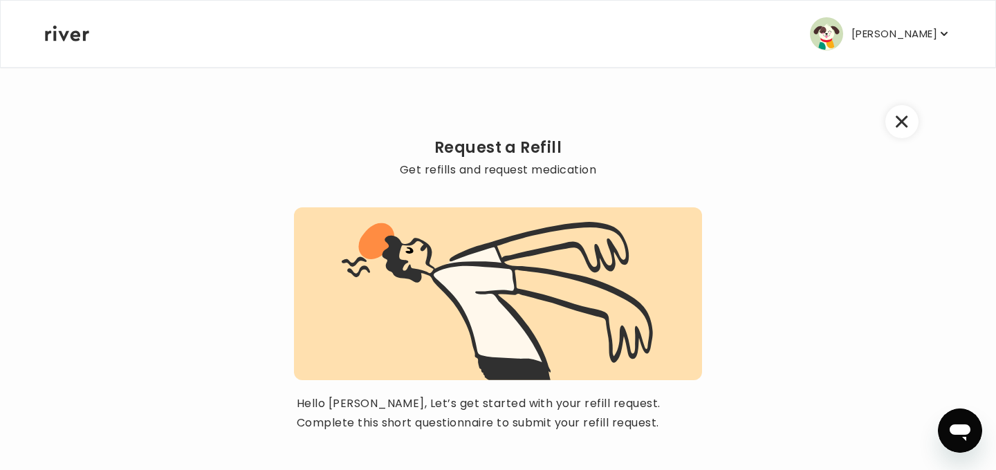
scroll to position [115, 0]
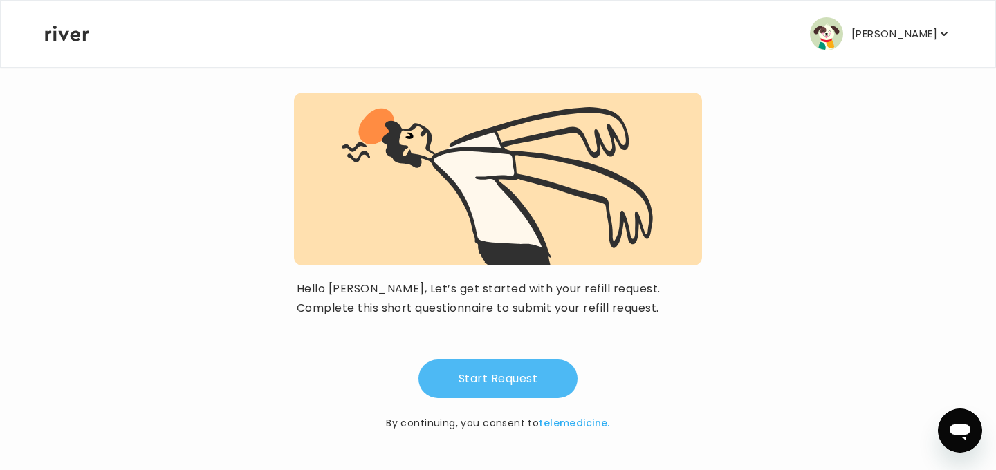
click at [483, 387] on button "Start Request" at bounding box center [497, 379] width 159 height 39
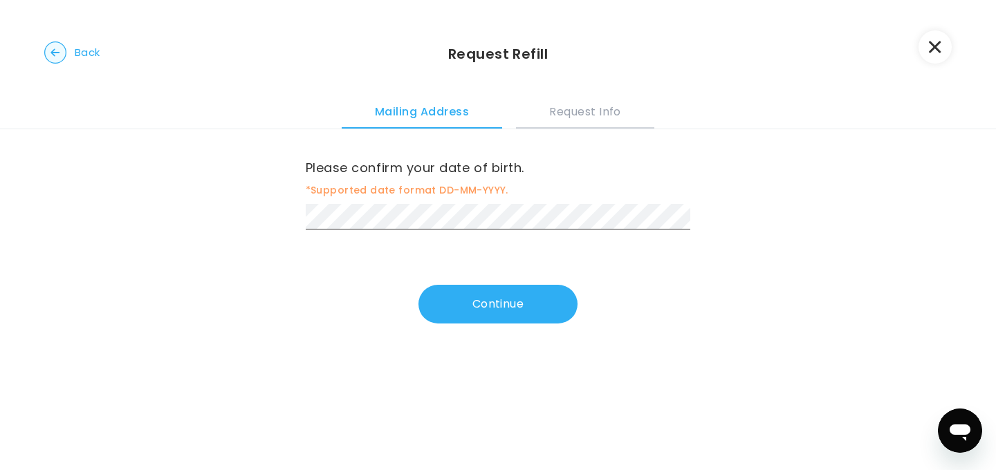
click at [564, 113] on button "Request Info" at bounding box center [585, 109] width 138 height 37
click at [485, 309] on button "Continue" at bounding box center [497, 304] width 159 height 39
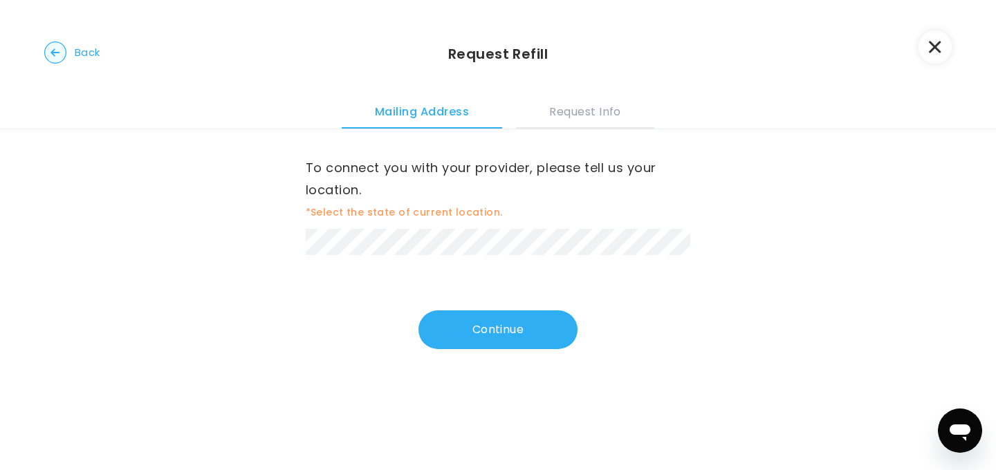
click at [475, 350] on div "To connect you with your provider, please tell us your location. *Select the st…" at bounding box center [498, 256] width 996 height 254
click at [472, 316] on button "Continue" at bounding box center [497, 329] width 159 height 39
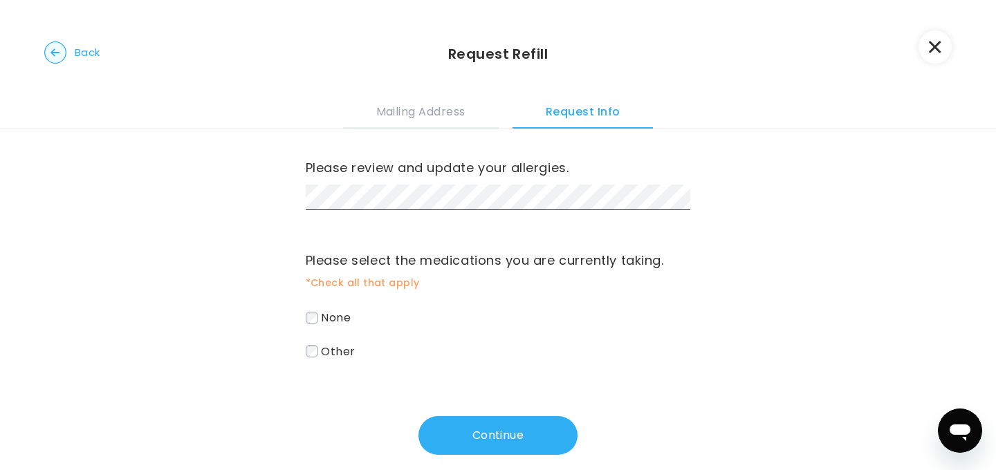
click at [331, 315] on span "None" at bounding box center [336, 318] width 30 height 16
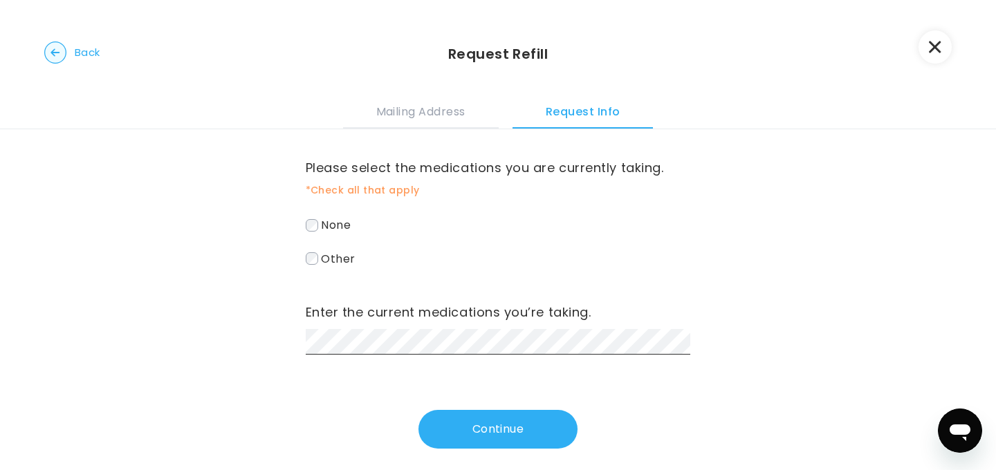
scroll to position [94, 0]
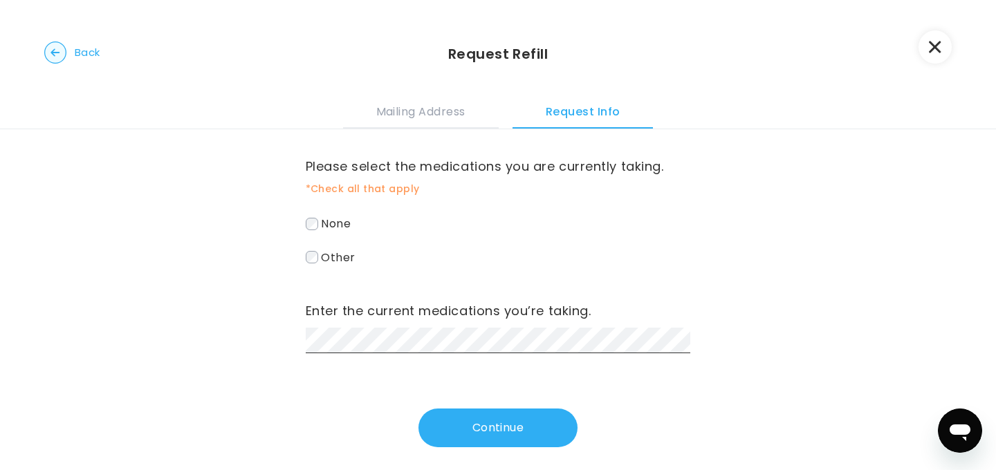
click at [470, 406] on div "Please review and update your [MEDICAL_DATA]. Please select the medications you…" at bounding box center [498, 241] width 385 height 412
click at [474, 425] on button "Continue" at bounding box center [497, 428] width 159 height 39
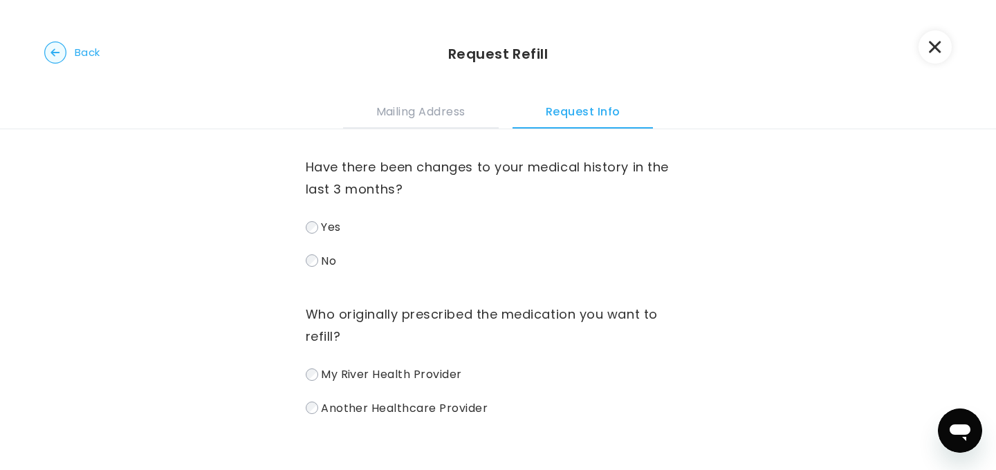
scroll to position [0, 0]
click at [400, 407] on span "Another Healthcare Provider" at bounding box center [404, 408] width 167 height 16
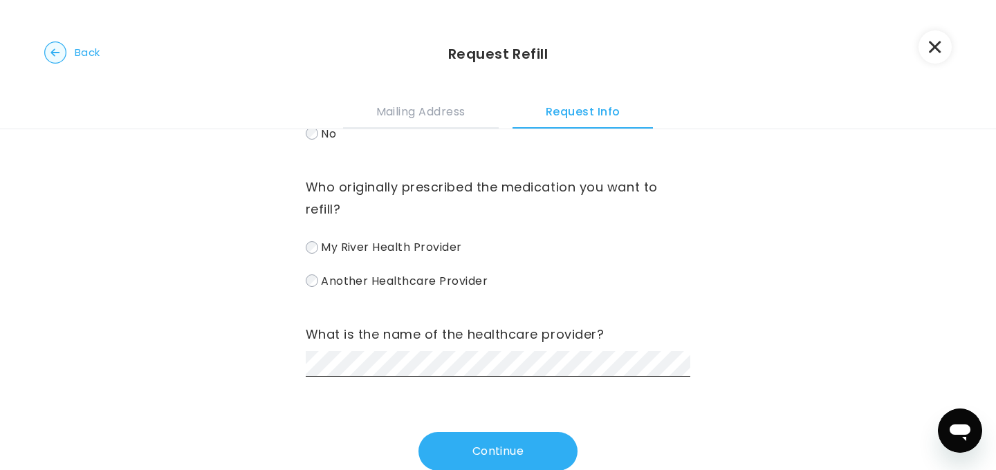
scroll to position [163, 0]
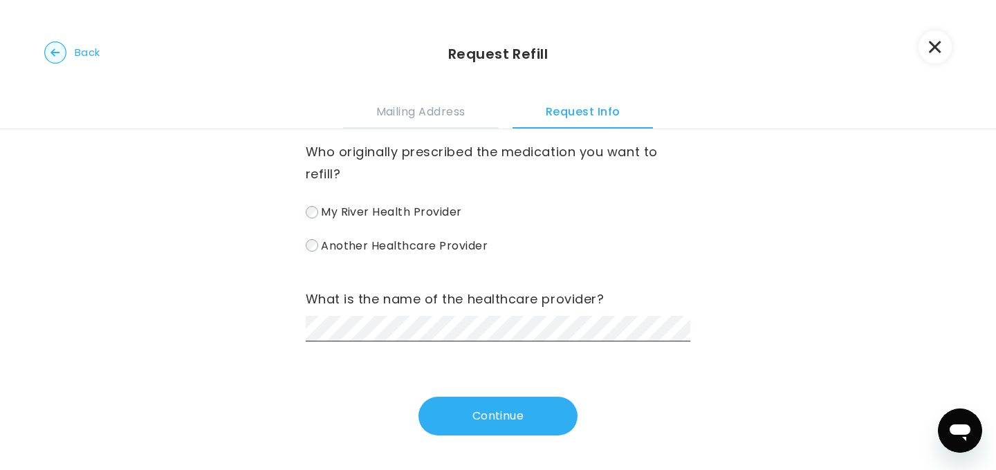
click at [928, 66] on div "Back Request Refill Mailing Address Request Info" at bounding box center [498, 64] width 996 height 129
click at [930, 49] on icon "button" at bounding box center [935, 47] width 12 height 12
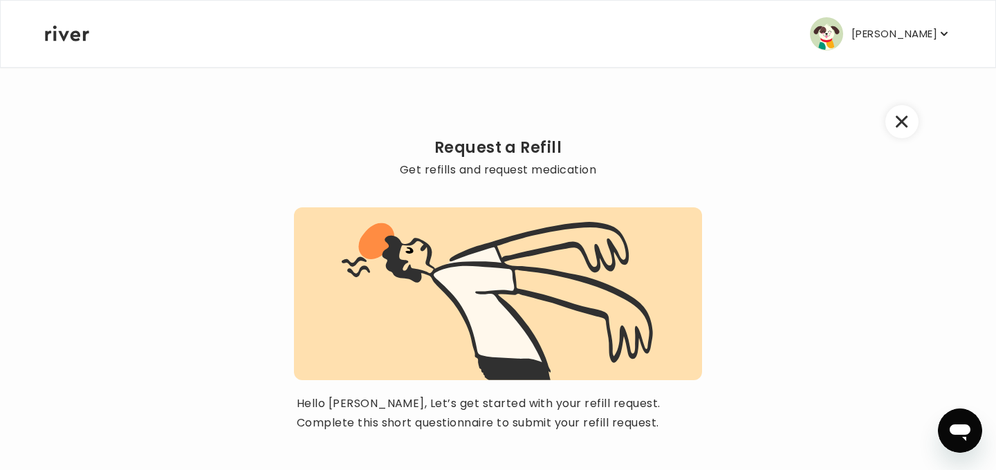
click at [907, 118] on icon "button" at bounding box center [902, 122] width 12 height 12
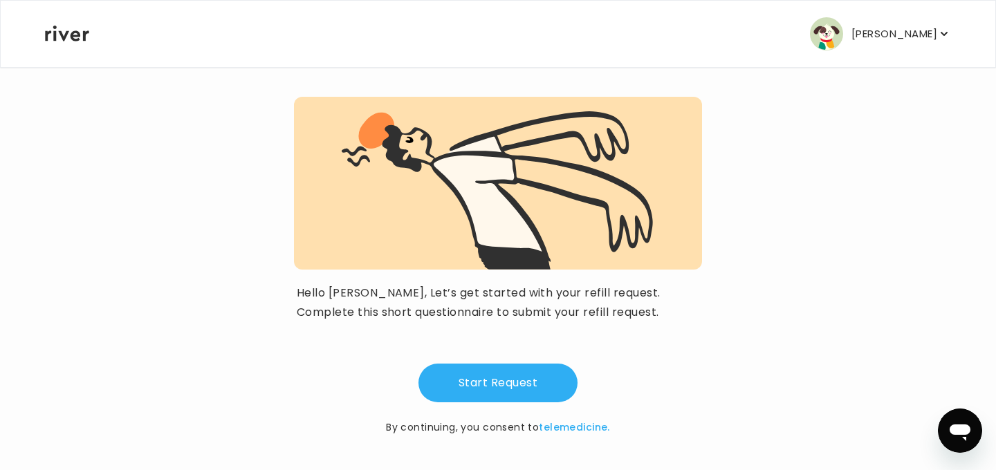
scroll to position [115, 0]
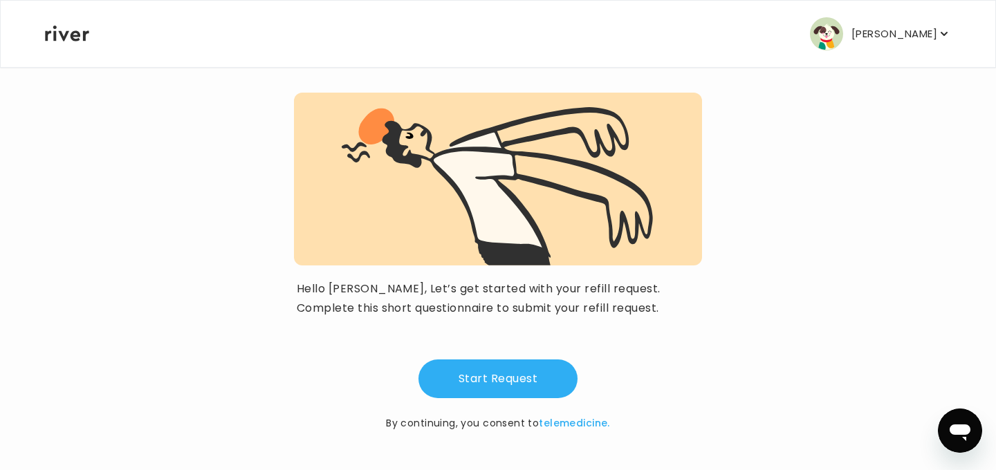
click at [64, 41] on icon at bounding box center [67, 34] width 44 height 16
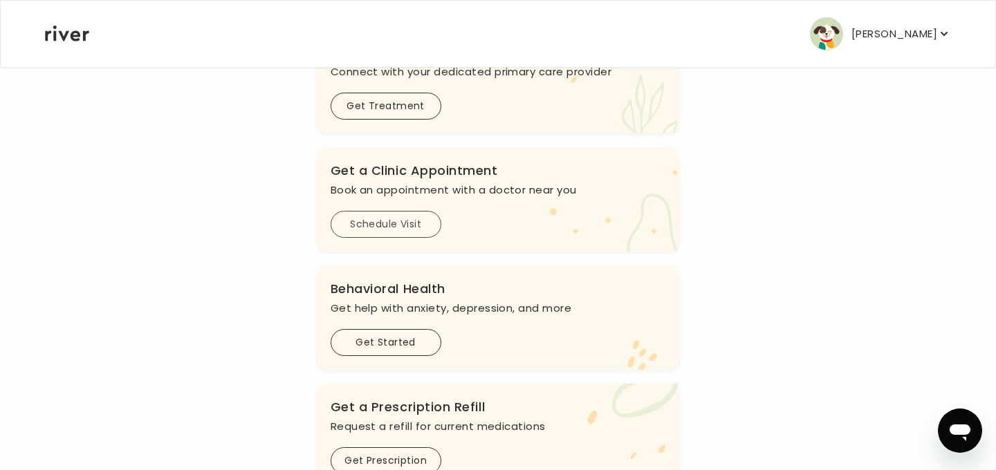
scroll to position [211, 0]
click at [410, 217] on button "Schedule Visit" at bounding box center [386, 223] width 111 height 27
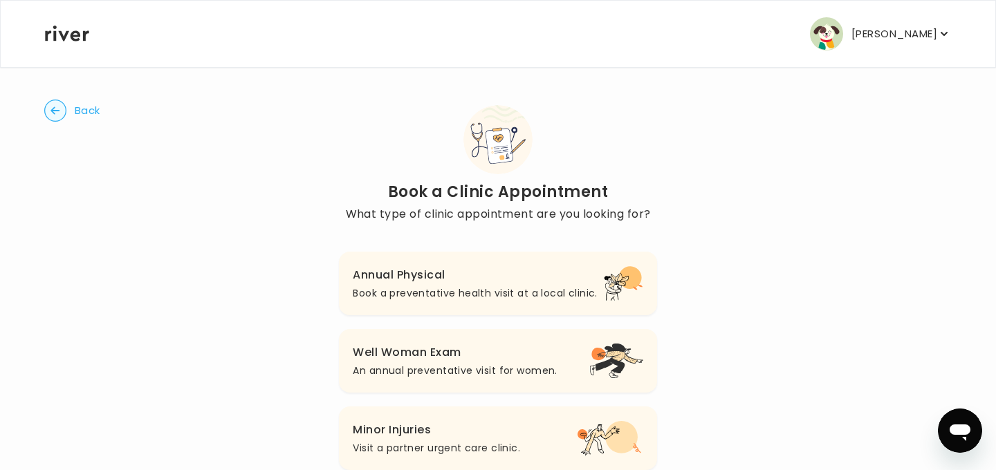
scroll to position [49, 0]
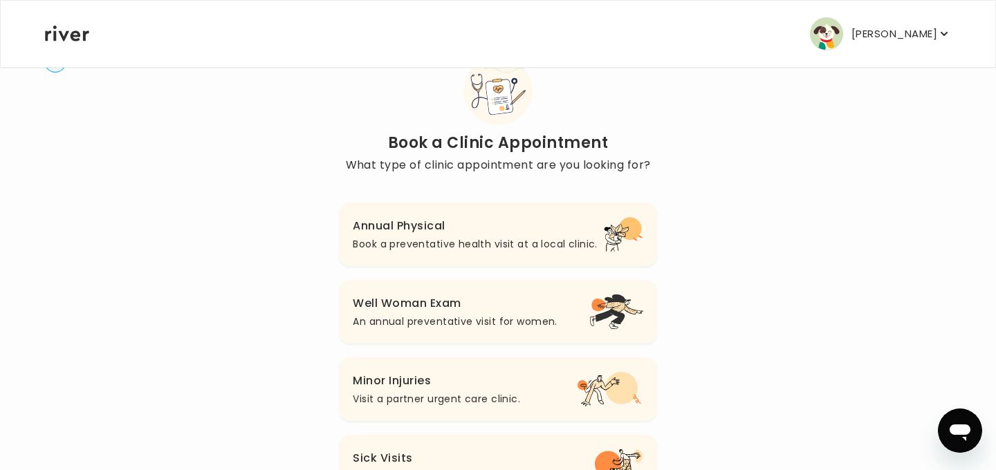
click at [429, 251] on p "Book a preventative health visit at a local clinic." at bounding box center [475, 244] width 244 height 17
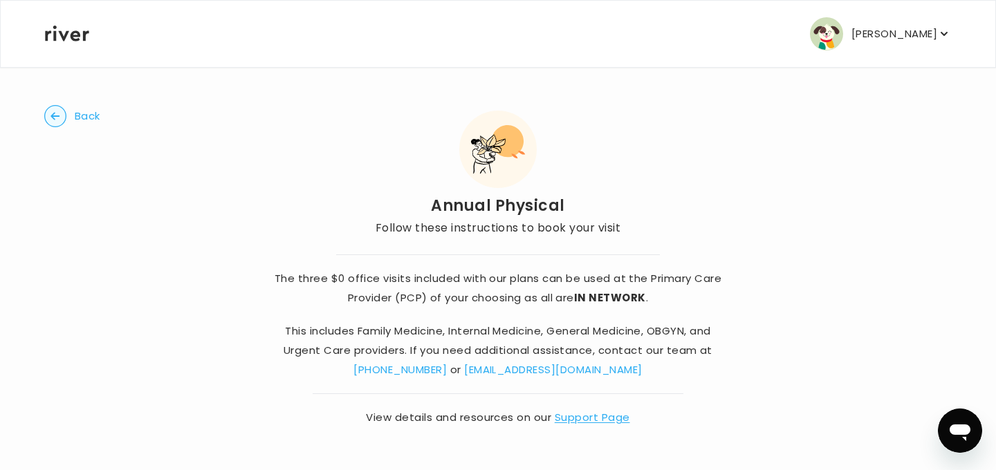
click at [58, 109] on circle "button" at bounding box center [55, 116] width 21 height 21
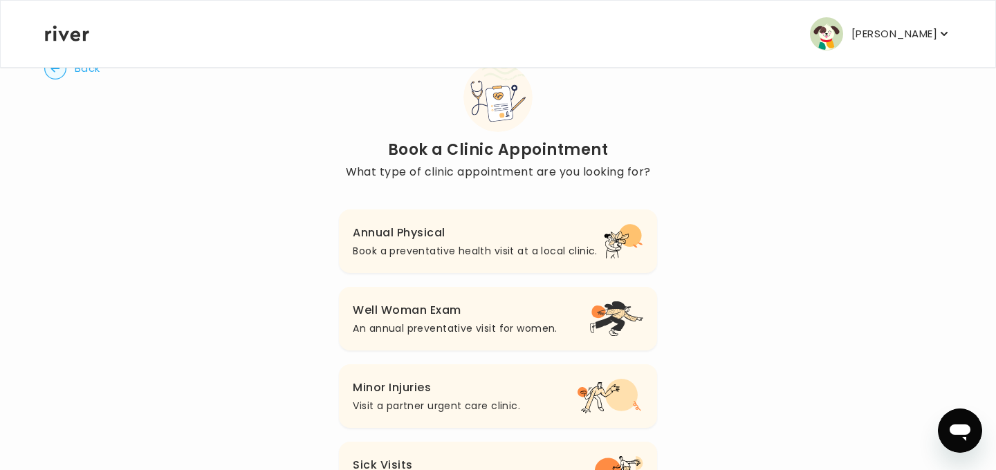
scroll to position [49, 0]
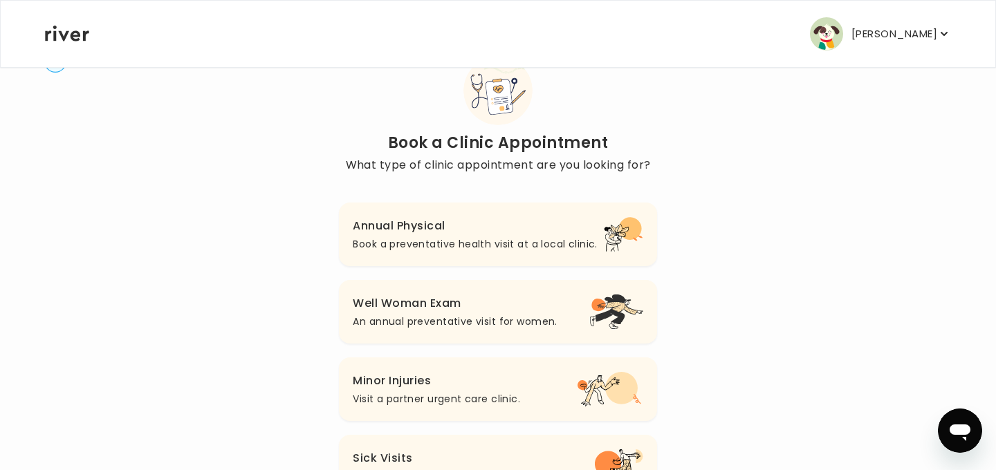
click at [381, 410] on button "Minor Injuries Visit a partner urgent care clinic." at bounding box center [497, 390] width 317 height 64
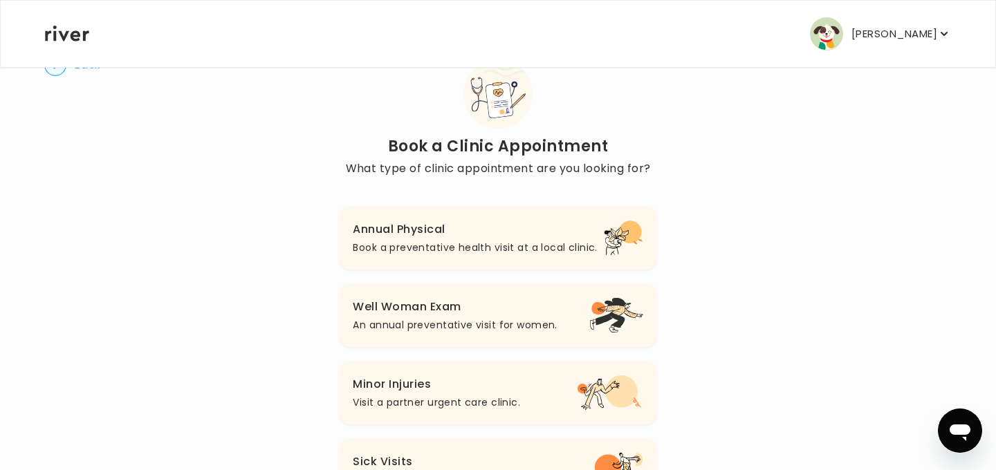
scroll to position [44, 0]
